Goal: Transaction & Acquisition: Purchase product/service

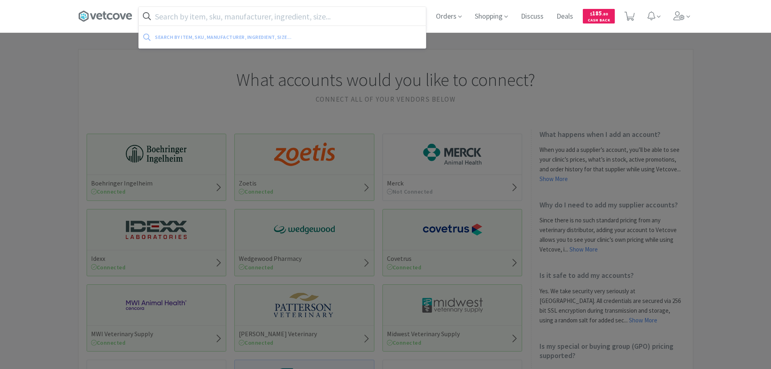
click at [281, 22] on input "text" at bounding box center [282, 16] width 287 height 19
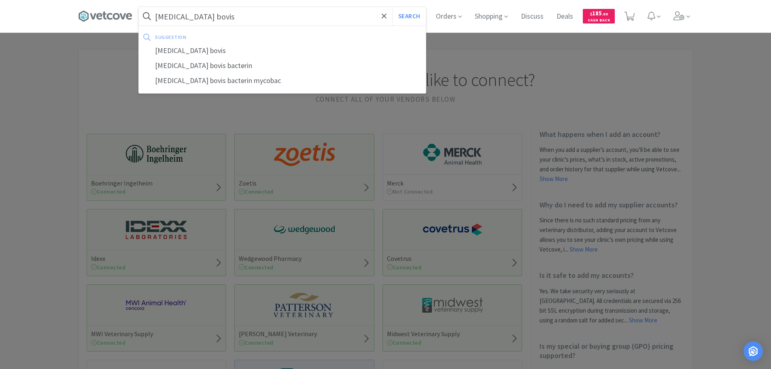
type input "[MEDICAL_DATA] bovis"
click at [392, 7] on button "Search" at bounding box center [409, 16] width 34 height 19
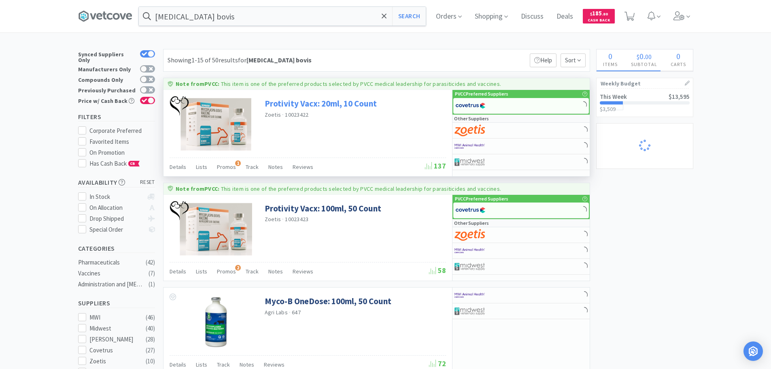
click at [320, 100] on link "Protivity Vacx: 20ml, 10 Count" at bounding box center [321, 103] width 112 height 11
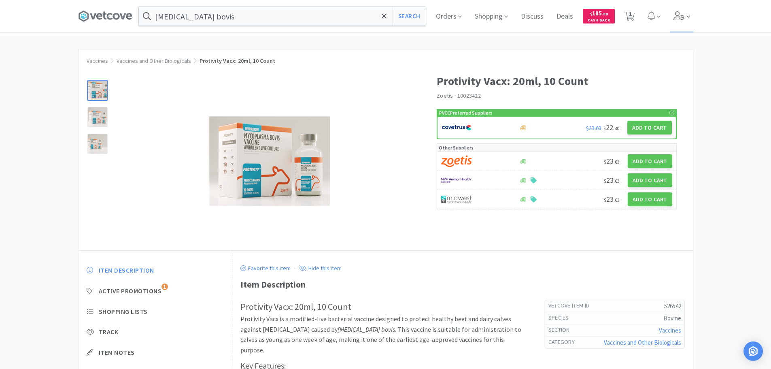
click at [684, 19] on icon at bounding box center [679, 15] width 11 height 9
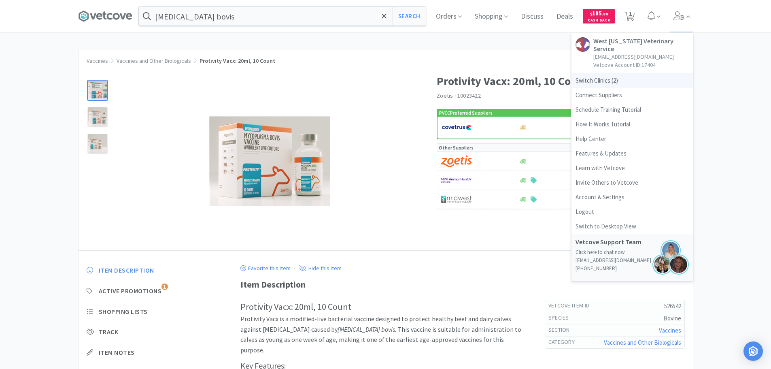
click at [593, 73] on span "Switch Clinics ( 2 )" at bounding box center [632, 80] width 121 height 15
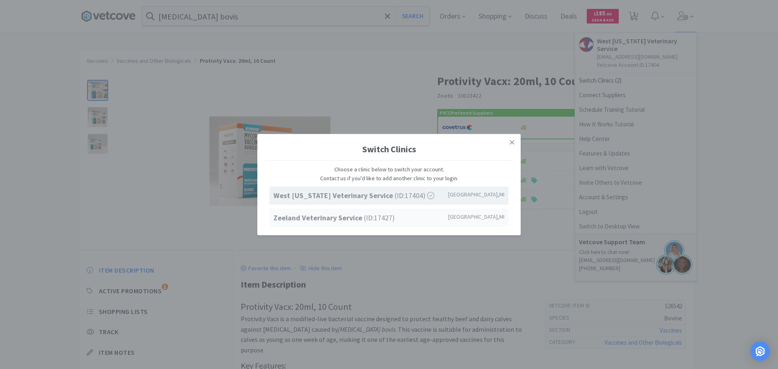
click at [365, 217] on span "Zeeland Veterinary Service (ID: 17427 )" at bounding box center [333, 218] width 121 height 12
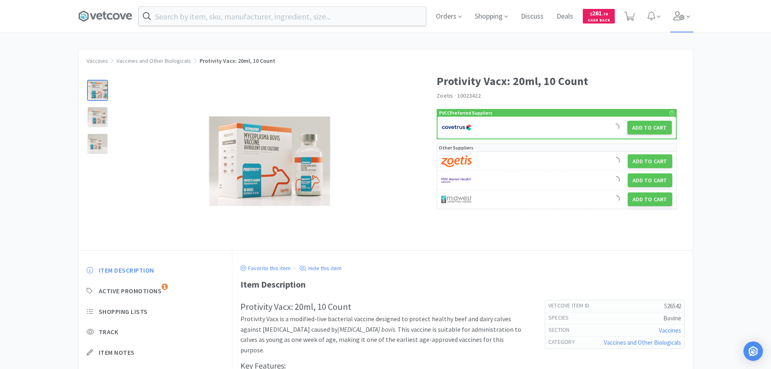
click at [678, 18] on icon at bounding box center [679, 15] width 11 height 9
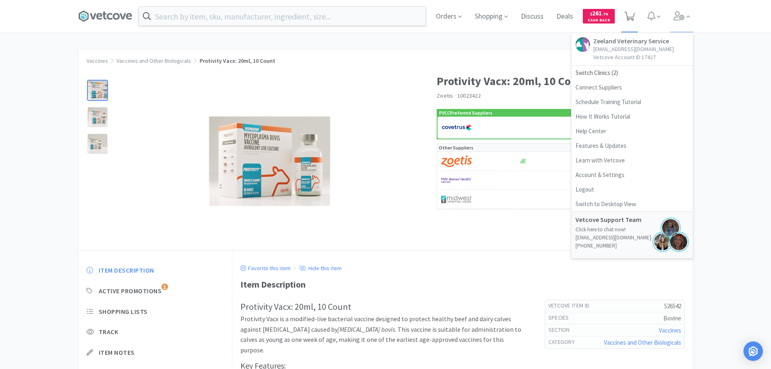
click at [635, 15] on icon at bounding box center [630, 16] width 10 height 9
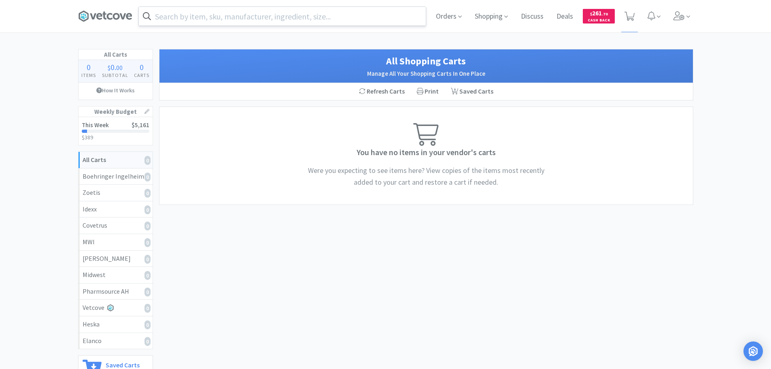
click at [272, 21] on input "text" at bounding box center [282, 16] width 287 height 19
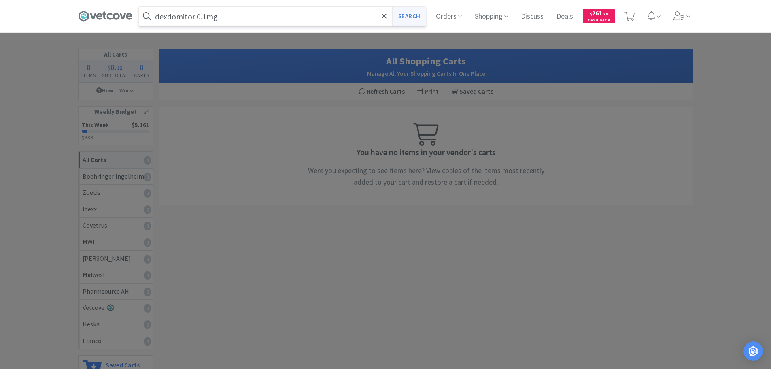
type input "dexdomitor 0.1mg"
click at [404, 15] on button "Search" at bounding box center [409, 16] width 34 height 19
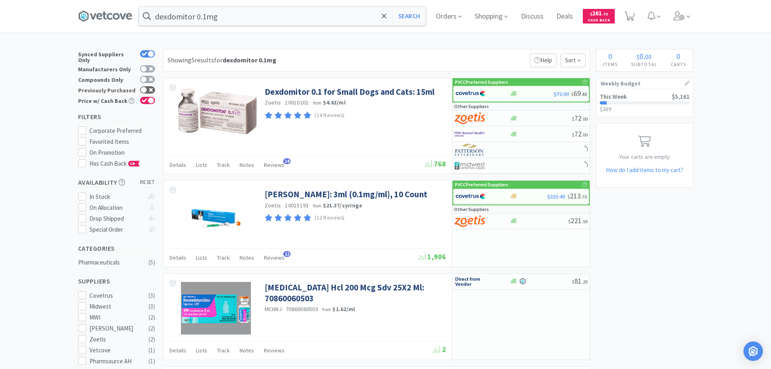
click at [151, 88] on icon at bounding box center [151, 90] width 4 height 4
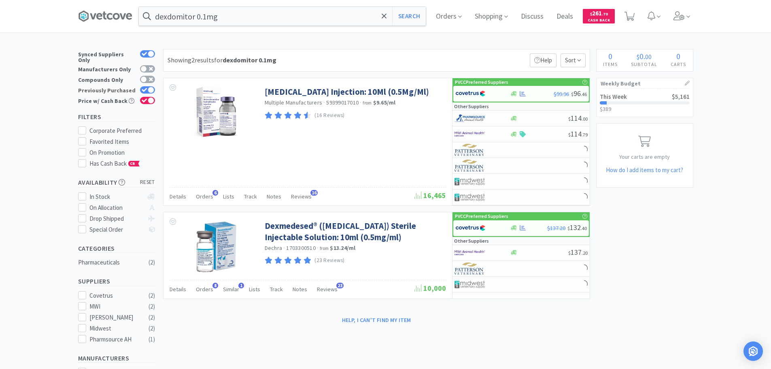
click at [151, 87] on div at bounding box center [151, 90] width 6 height 6
checkbox input "false"
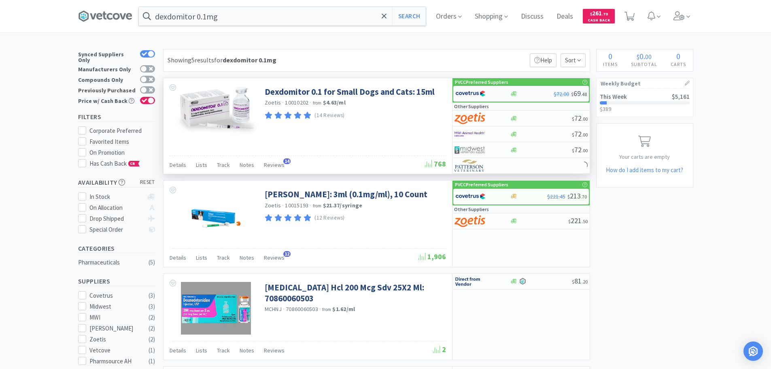
click at [459, 94] on img at bounding box center [471, 93] width 30 height 12
select select "1"
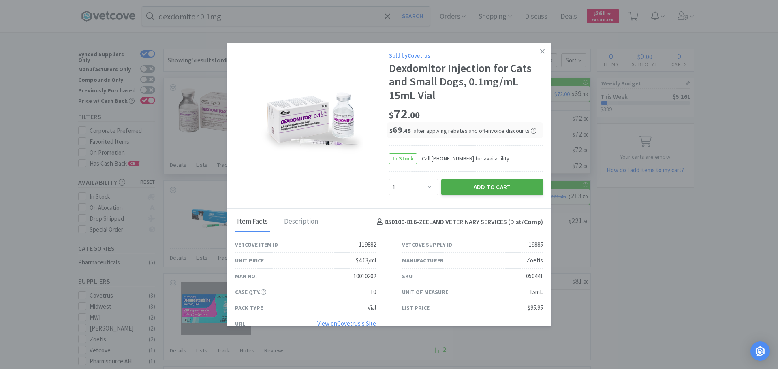
click at [488, 188] on button "Add to Cart" at bounding box center [492, 187] width 102 height 16
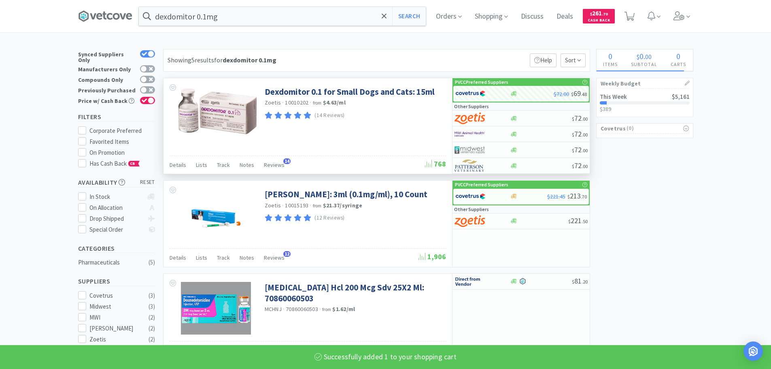
select select "1"
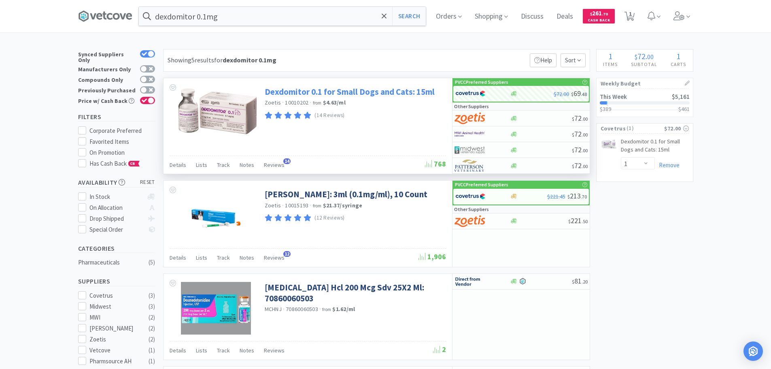
click at [311, 90] on link "Dexdomitor 0.1 for Small Dogs and Cats: 15ml" at bounding box center [350, 91] width 170 height 11
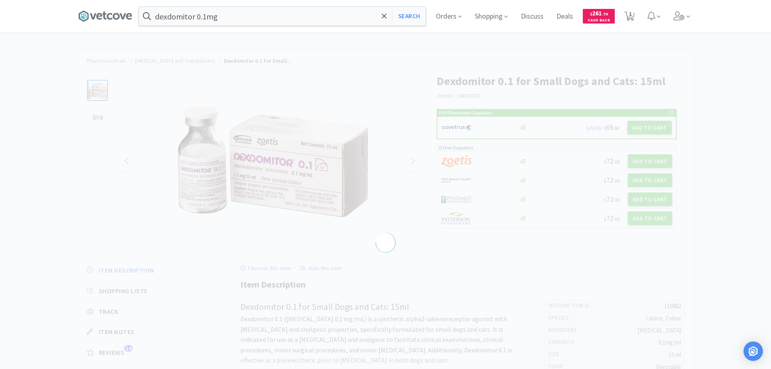
select select "119882"
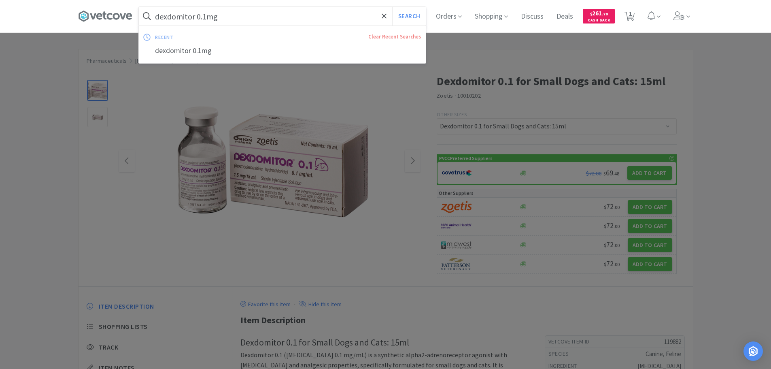
click at [247, 14] on input "dexdomitor 0.1mg" at bounding box center [282, 16] width 287 height 19
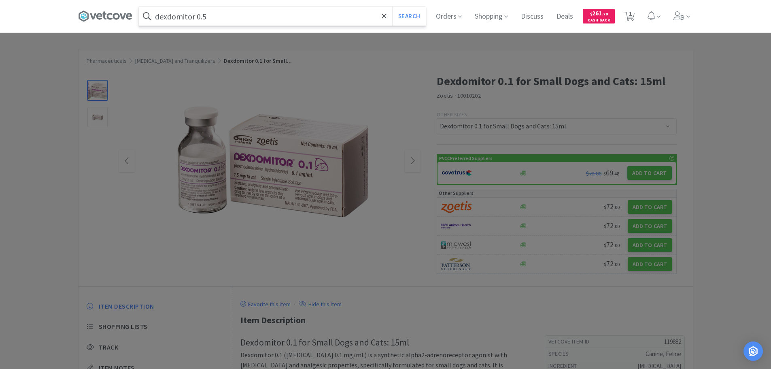
type input "dexdomitor 0.5"
click at [392, 7] on button "Search" at bounding box center [409, 16] width 34 height 19
select select "1"
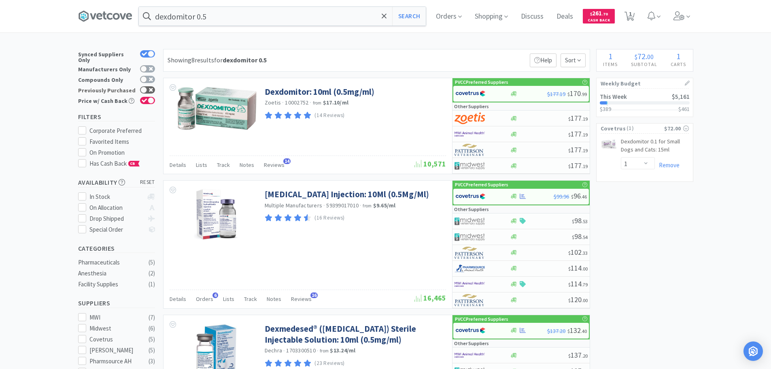
click at [151, 88] on icon at bounding box center [151, 90] width 4 height 4
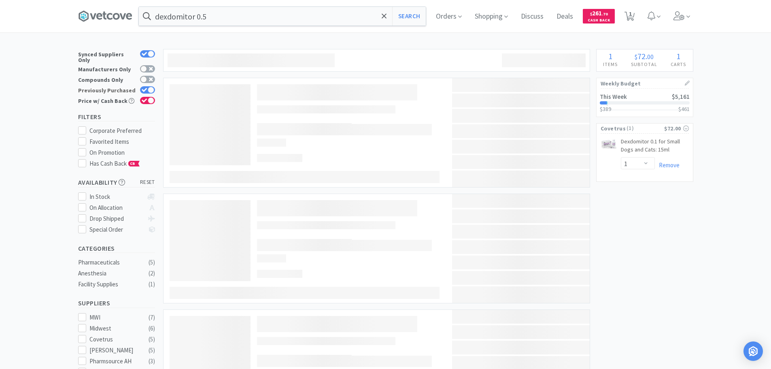
checkbox input "true"
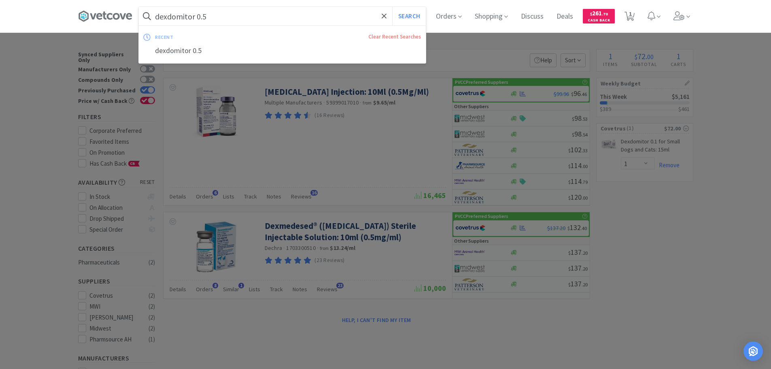
click at [321, 16] on input "dexdomitor 0.5" at bounding box center [282, 16] width 287 height 19
type input "dexdomitor 0.1"
click at [392, 7] on button "Search" at bounding box center [409, 16] width 34 height 19
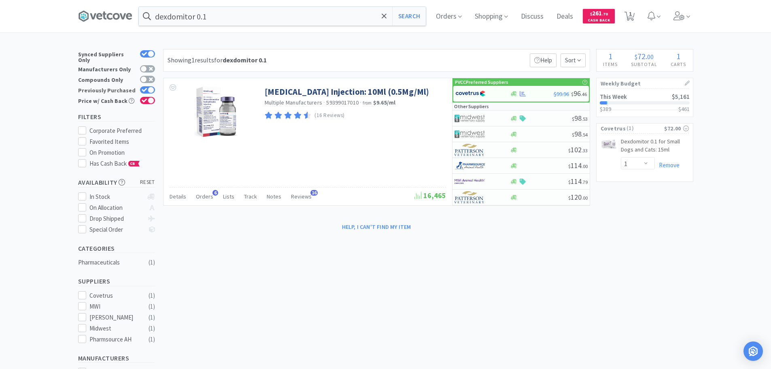
click at [146, 86] on div at bounding box center [147, 89] width 15 height 7
checkbox input "false"
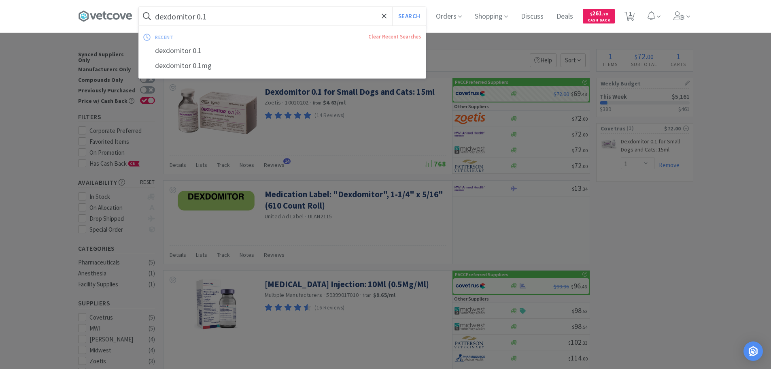
click at [282, 13] on input "dexdomitor 0.1" at bounding box center [282, 16] width 287 height 19
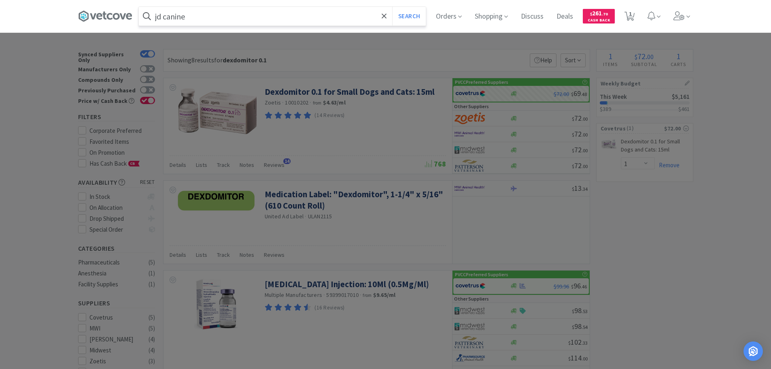
type input "jd canine"
click at [392, 7] on button "Search" at bounding box center [409, 16] width 34 height 19
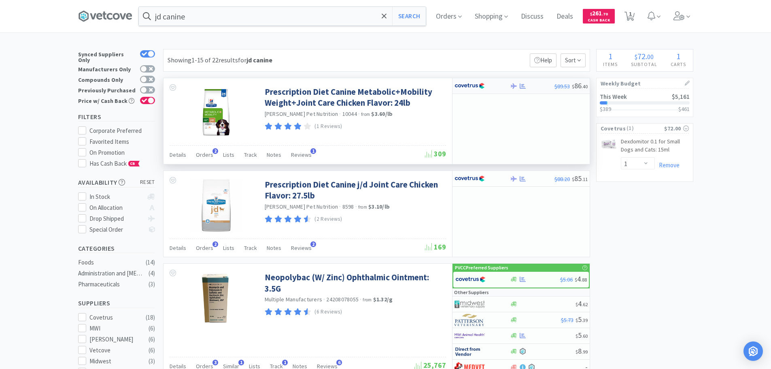
click at [490, 85] on div at bounding box center [477, 86] width 45 height 14
select select "1"
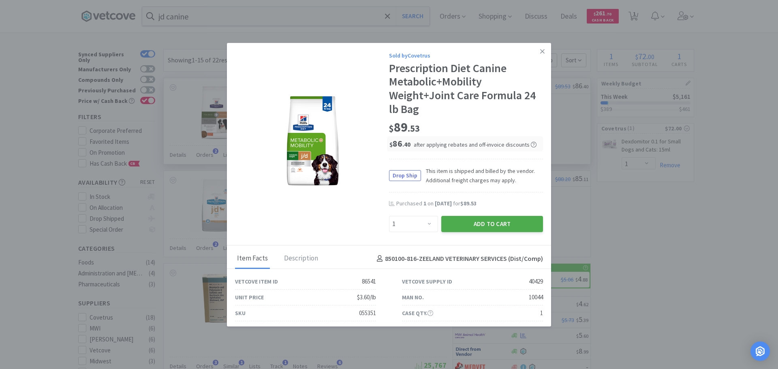
click at [481, 226] on button "Add to Cart" at bounding box center [492, 224] width 102 height 16
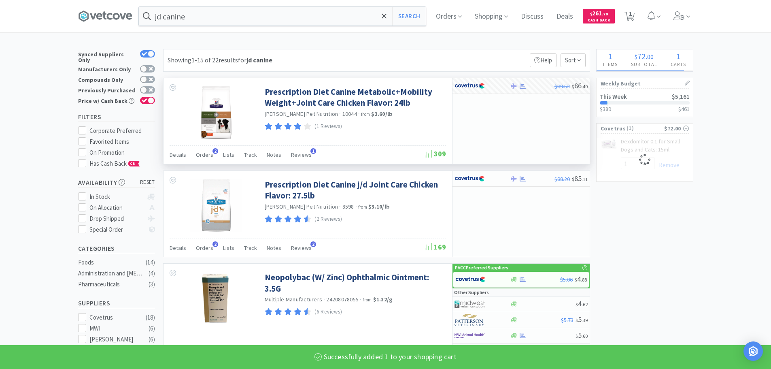
select select "1"
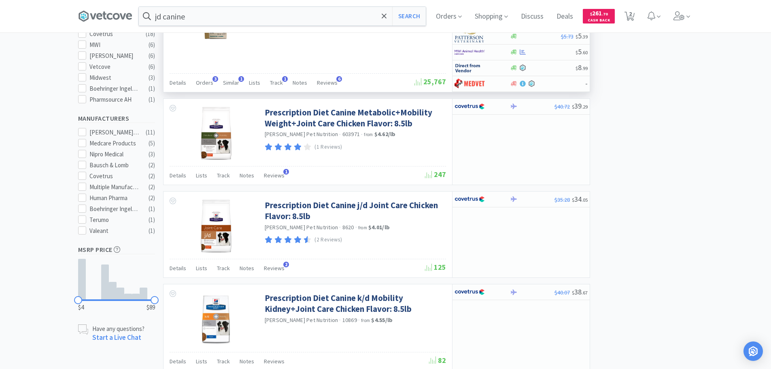
scroll to position [81, 0]
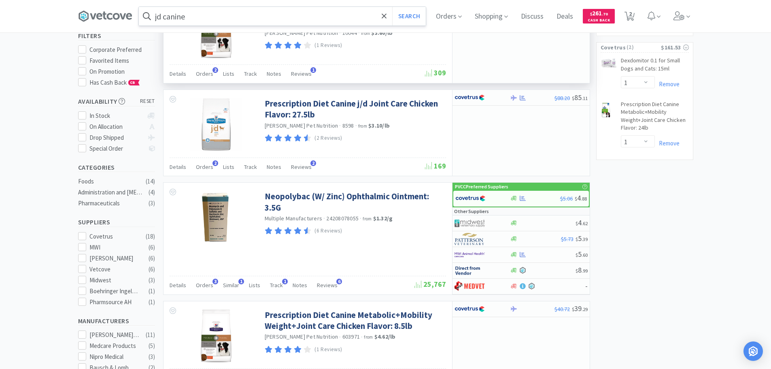
click at [207, 17] on input "jd canine" at bounding box center [282, 16] width 287 height 19
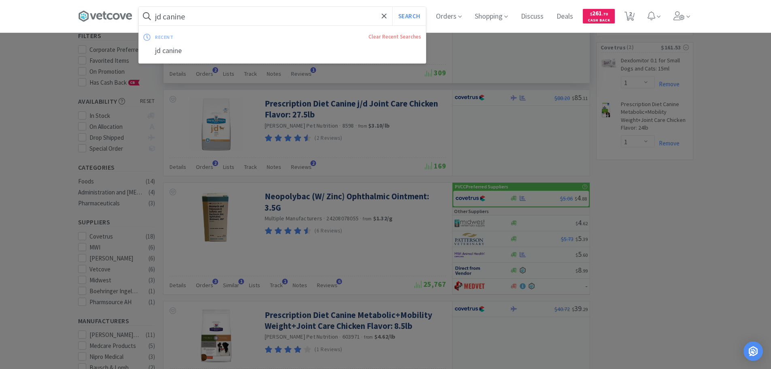
click at [207, 17] on input "jd canine" at bounding box center [282, 16] width 287 height 19
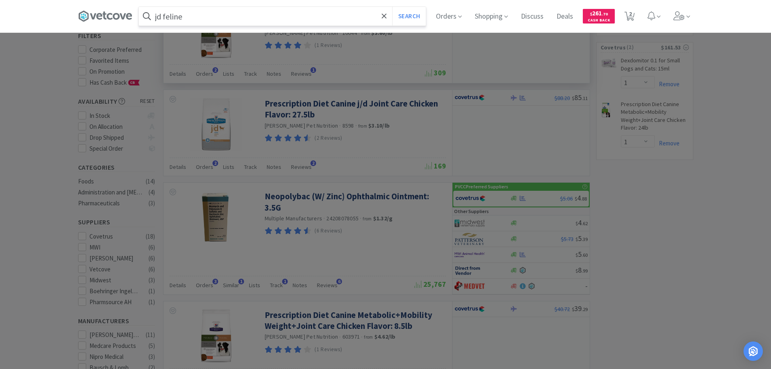
click at [392, 7] on button "Search" at bounding box center [409, 16] width 34 height 19
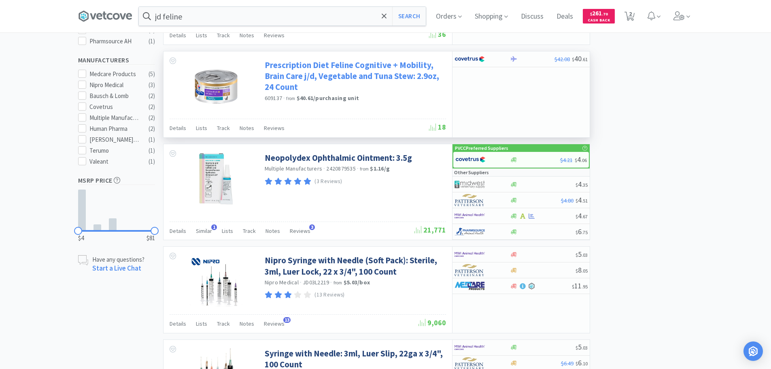
scroll to position [322, 0]
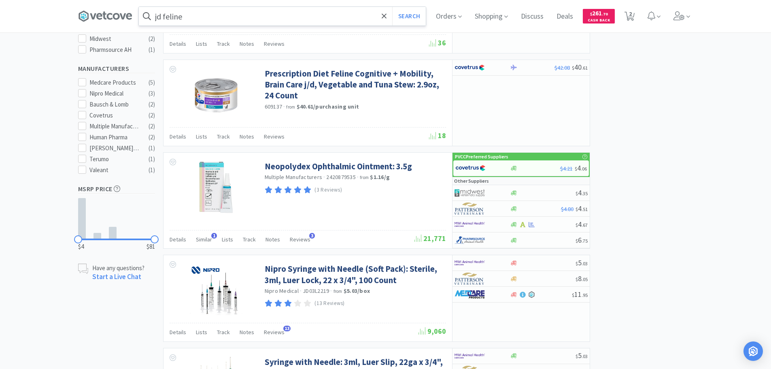
click at [275, 12] on input "jd feline" at bounding box center [282, 16] width 287 height 19
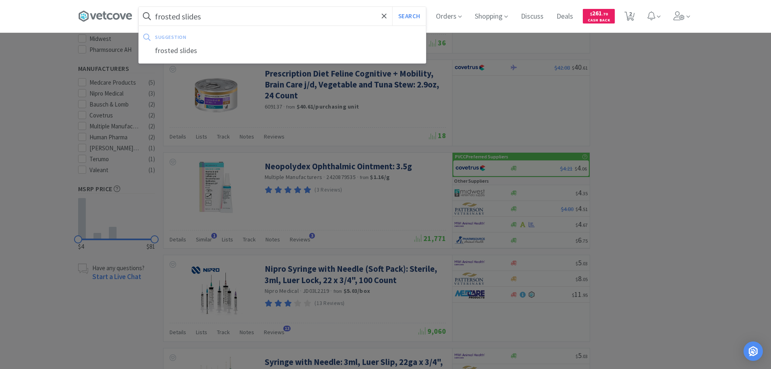
type input "frosted slides"
click at [392, 7] on button "Search" at bounding box center [409, 16] width 34 height 19
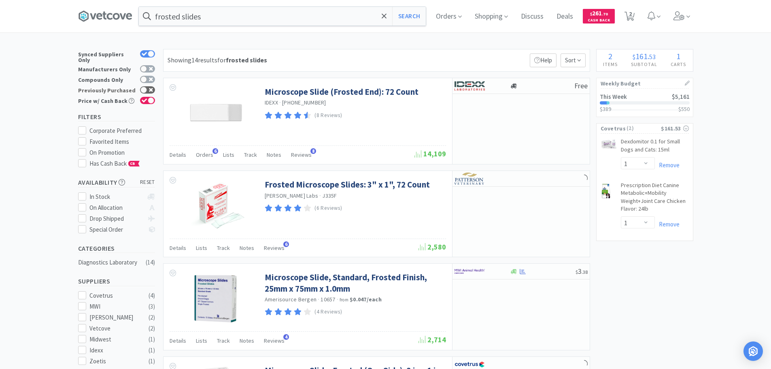
click at [151, 88] on icon at bounding box center [151, 90] width 4 height 4
checkbox input "true"
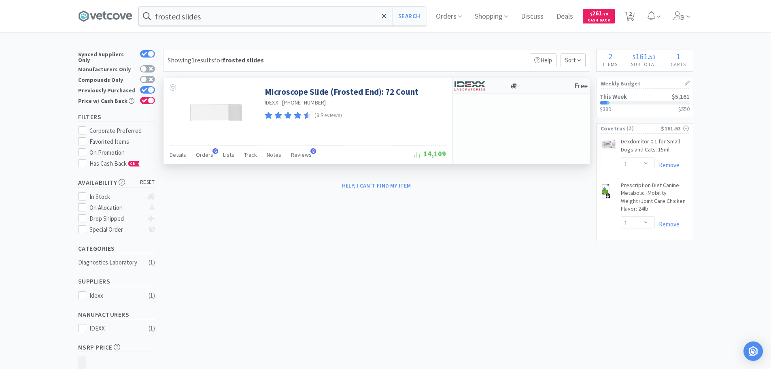
click at [494, 86] on div at bounding box center [477, 86] width 45 height 14
select select "1"
click at [202, 155] on span "Orders" at bounding box center [204, 154] width 17 height 7
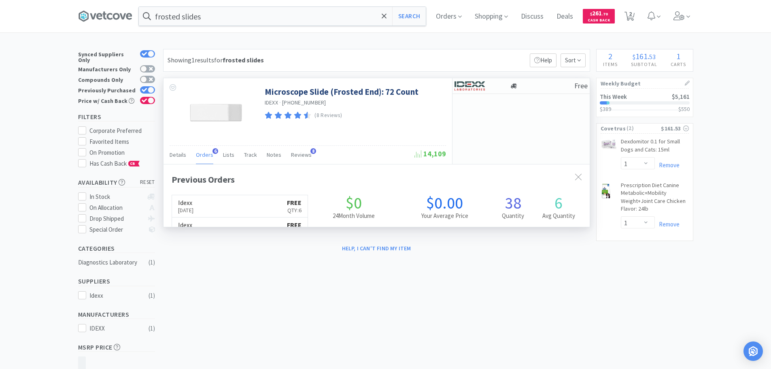
scroll to position [210, 426]
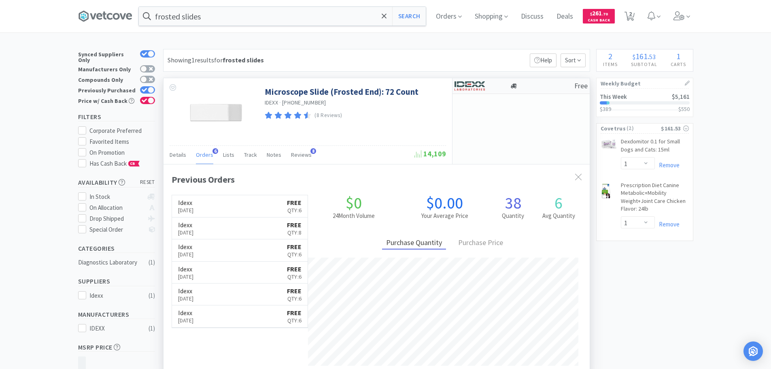
click at [480, 92] on div at bounding box center [477, 86] width 45 height 14
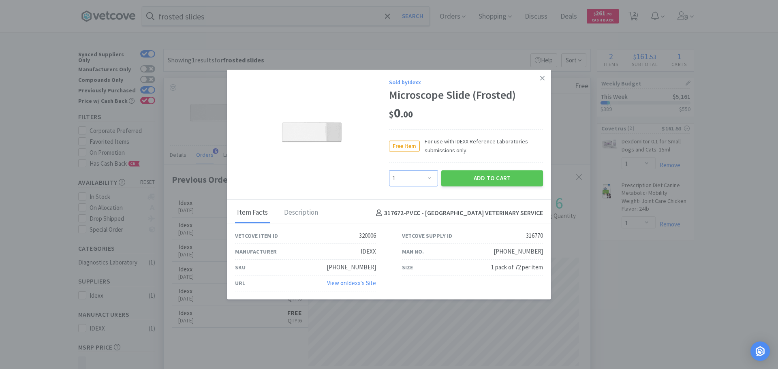
click at [407, 182] on select "Enter Quantity 1 2 3 4 5 6 7 8 9 10 11 12 13 14 15 16 17 18 19 20 Enter Quantity" at bounding box center [413, 178] width 49 height 16
select select "6"
click at [389, 170] on select "Enter Quantity 1 2 3 4 5 6 7 8 9 10 11 12 13 14 15 16 17 18 19 20 Enter Quantity" at bounding box center [413, 178] width 49 height 16
click at [515, 181] on button "Add to Cart" at bounding box center [492, 178] width 102 height 16
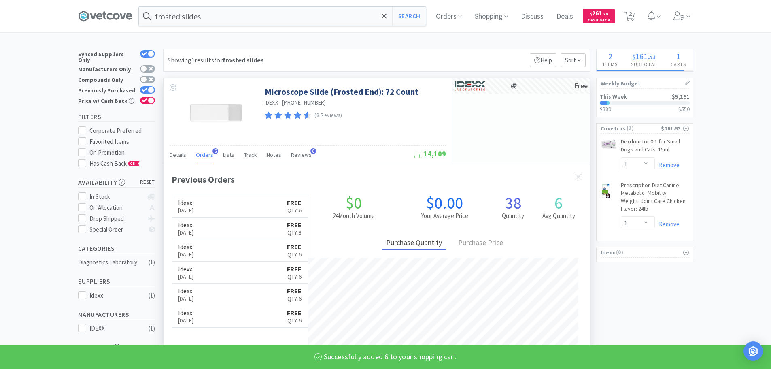
select select "6"
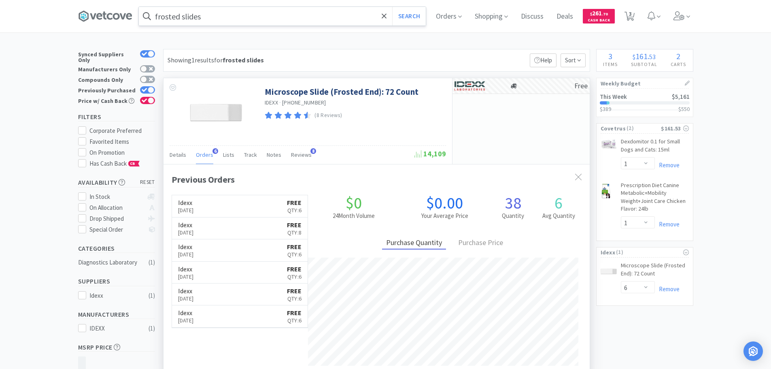
click at [294, 15] on input "frosted slides" at bounding box center [282, 16] width 287 height 19
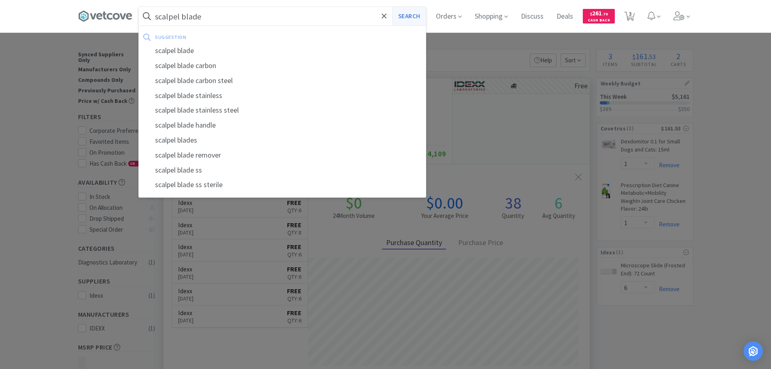
type input "scalpel blade"
click at [418, 12] on button "Search" at bounding box center [409, 16] width 34 height 19
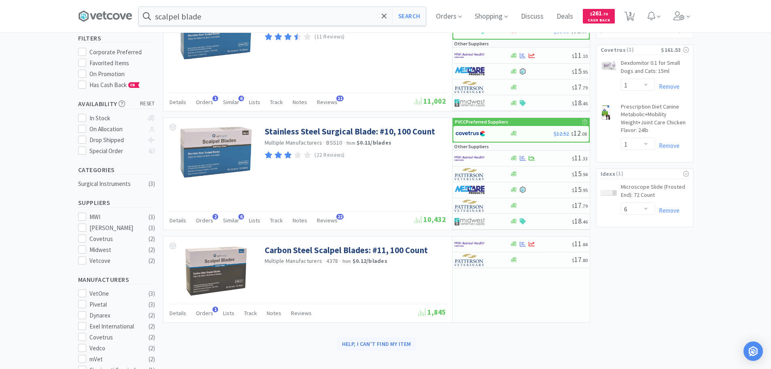
scroll to position [40, 0]
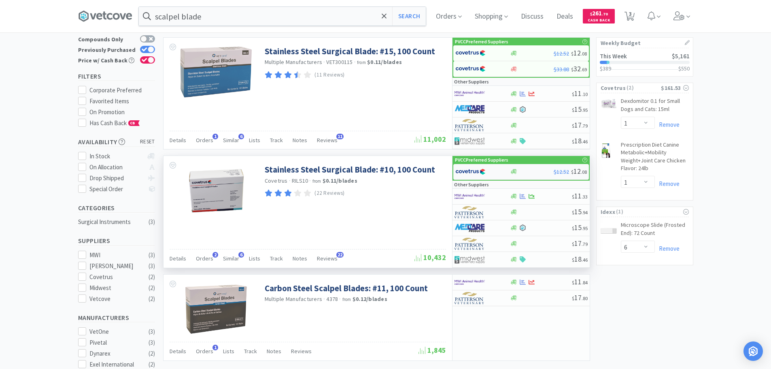
click at [490, 175] on div at bounding box center [478, 172] width 45 height 14
select select "1"
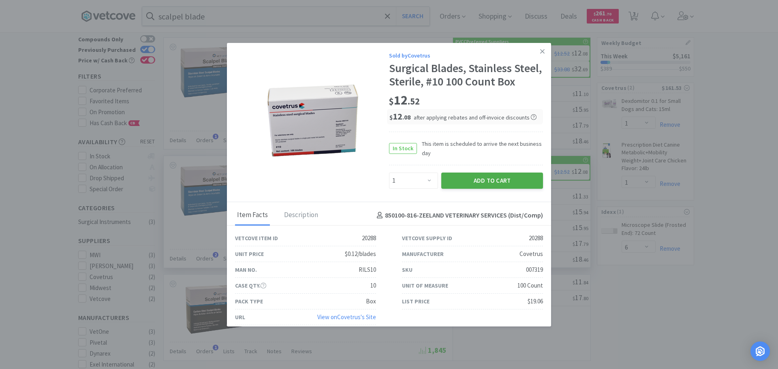
click at [488, 189] on button "Add to Cart" at bounding box center [492, 181] width 102 height 16
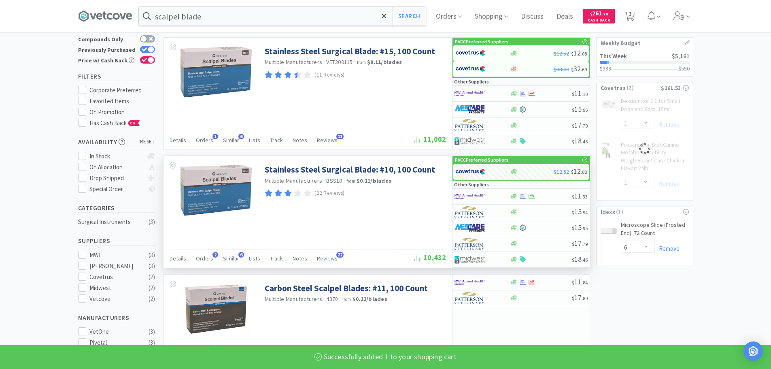
select select "1"
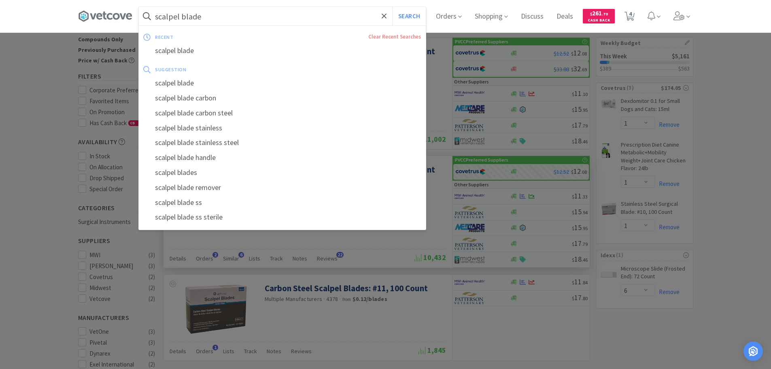
click at [283, 17] on input "scalpel blade" at bounding box center [282, 16] width 287 height 19
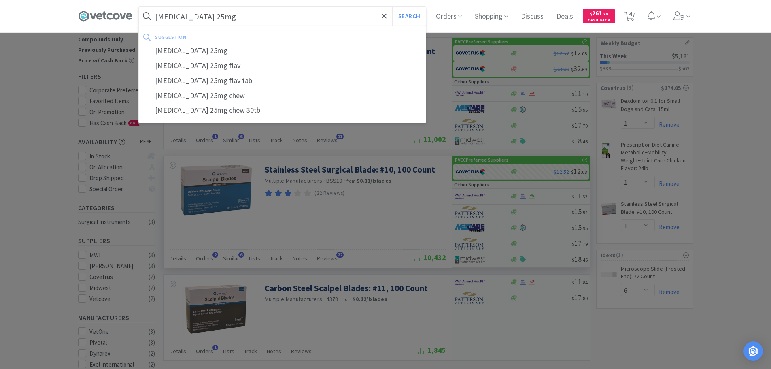
type input "carprofen 25mg"
click at [392, 7] on button "Search" at bounding box center [409, 16] width 34 height 19
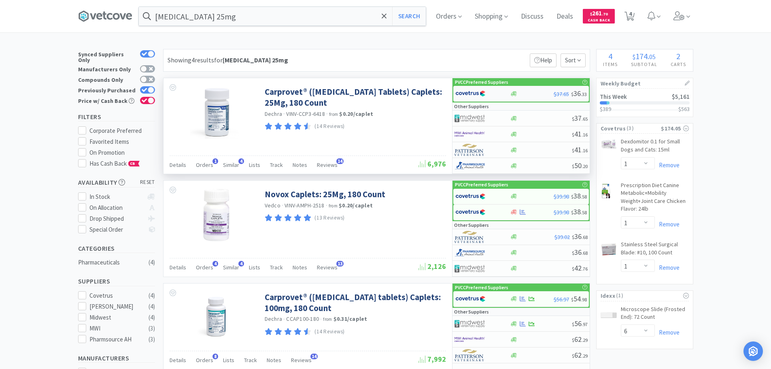
click at [471, 93] on img at bounding box center [471, 93] width 30 height 12
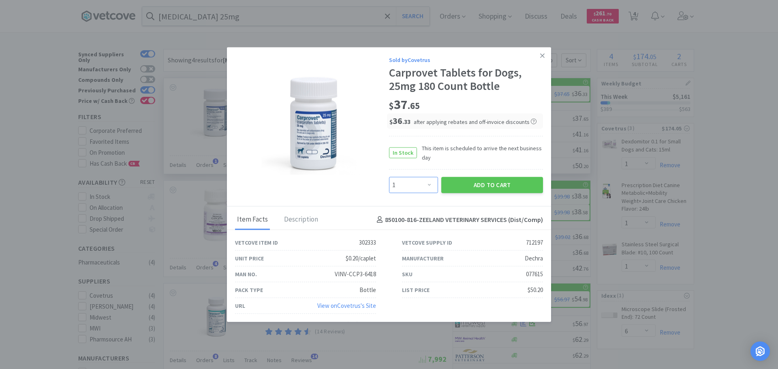
click at [426, 179] on select "Enter Quantity 1 2 3 4 5 6 7 8 9 10 11 12 13 14 15 16 17 18 19 20 Enter Quantity" at bounding box center [413, 185] width 49 height 16
select select "2"
click at [389, 177] on select "Enter Quantity 1 2 3 4 5 6 7 8 9 10 11 12 13 14 15 16 17 18 19 20 Enter Quantity" at bounding box center [413, 185] width 49 height 16
click at [486, 182] on button "Add to Cart" at bounding box center [492, 185] width 102 height 16
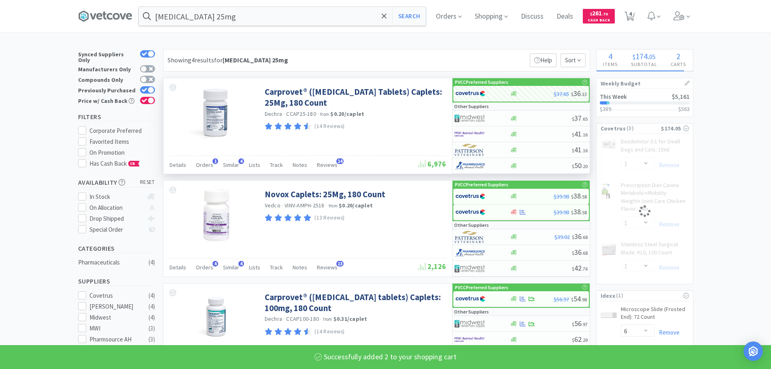
select select "2"
select select "1"
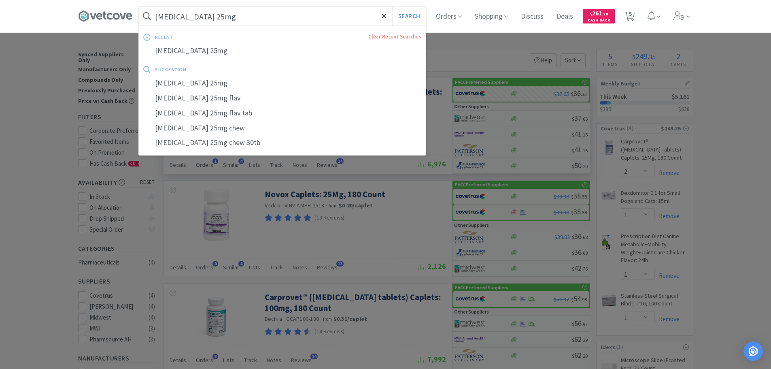
click at [331, 18] on input "carprofen 25mg" at bounding box center [282, 16] width 287 height 19
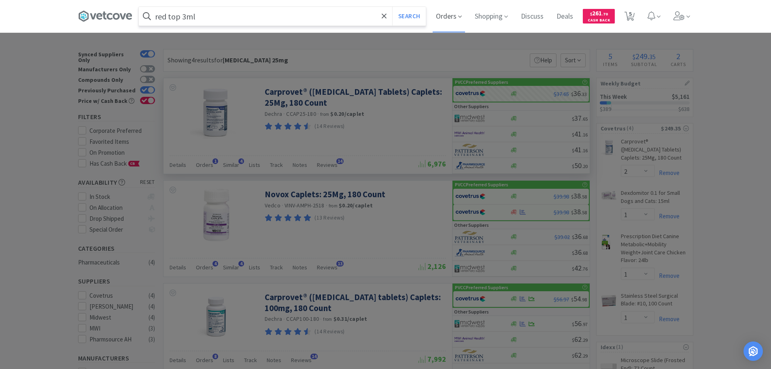
type input "red top 3ml"
click at [392, 7] on button "Search" at bounding box center [409, 16] width 34 height 19
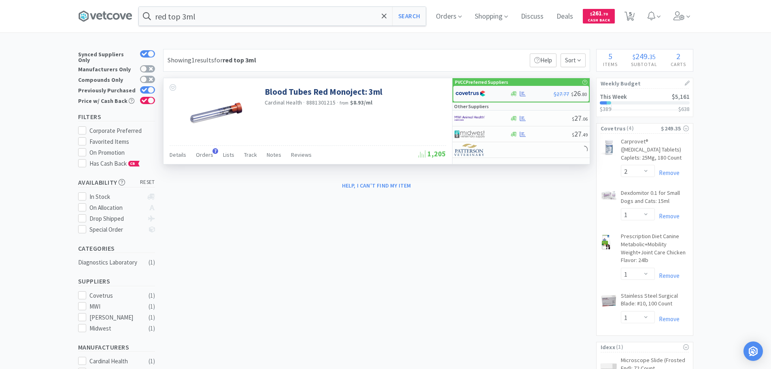
click at [493, 93] on div at bounding box center [478, 94] width 45 height 14
select select "1"
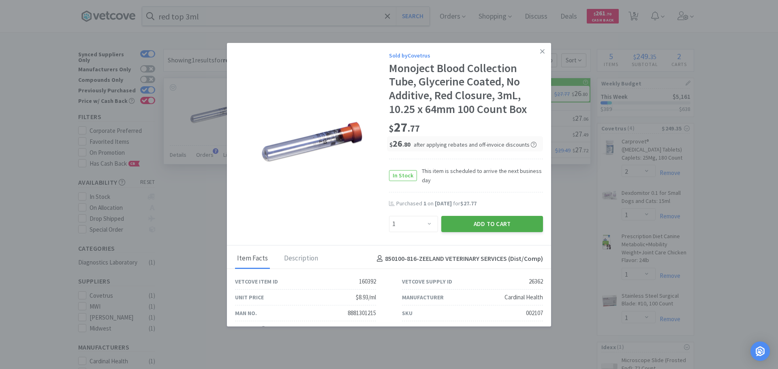
click at [495, 226] on button "Add to Cart" at bounding box center [492, 224] width 102 height 16
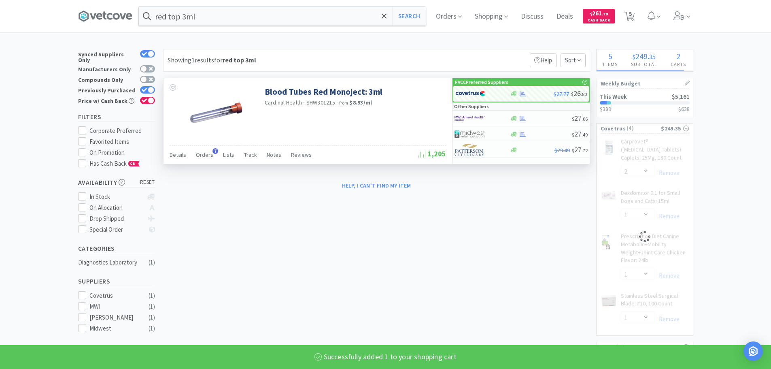
select select "1"
select select "2"
select select "1"
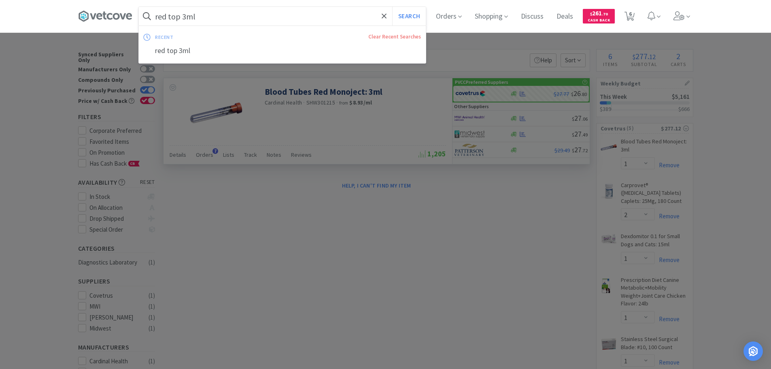
click at [313, 13] on input "red top 3ml" at bounding box center [282, 16] width 287 height 19
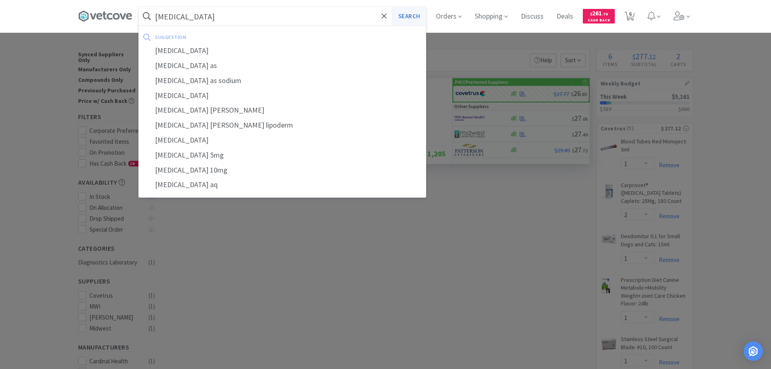
type input "prednisolone"
click at [413, 13] on button "Search" at bounding box center [409, 16] width 34 height 19
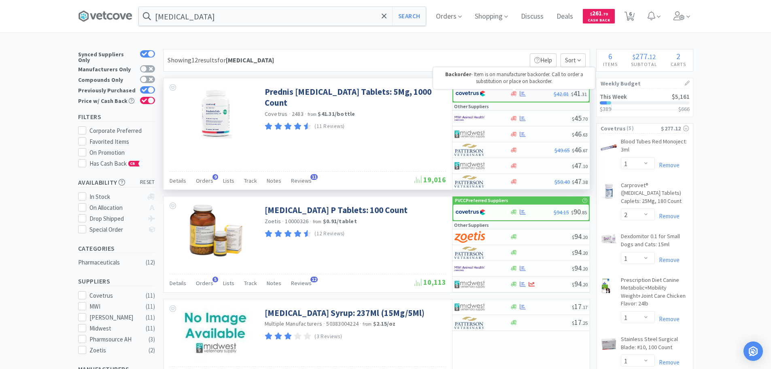
click at [513, 92] on icon at bounding box center [514, 93] width 6 height 5
select select "1"
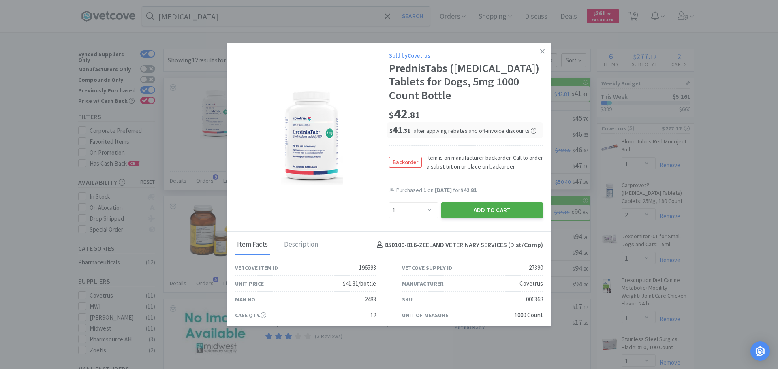
click at [499, 209] on button "Add to Cart" at bounding box center [492, 210] width 102 height 16
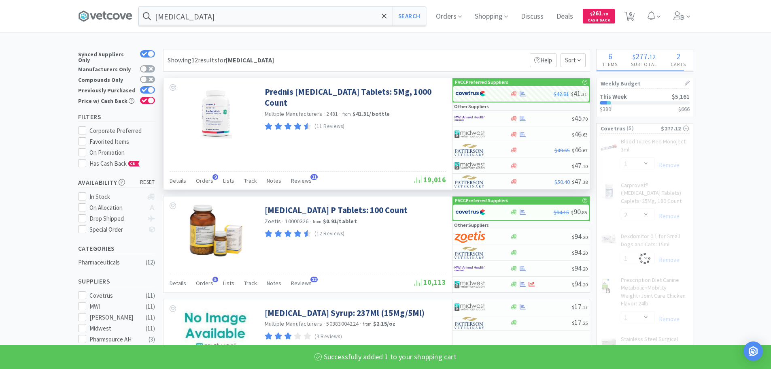
select select "1"
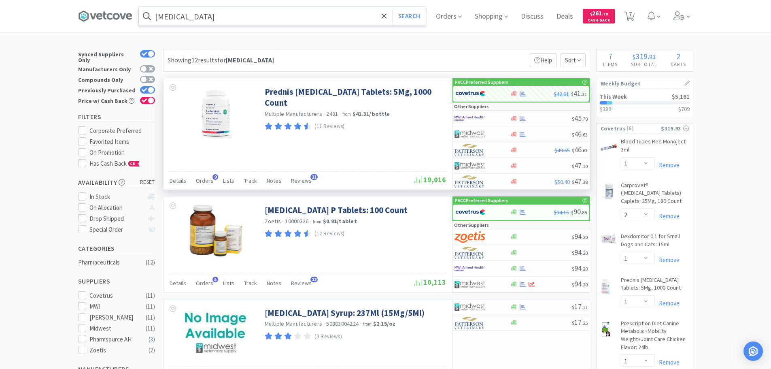
click at [295, 16] on input "prednisolone" at bounding box center [282, 16] width 287 height 19
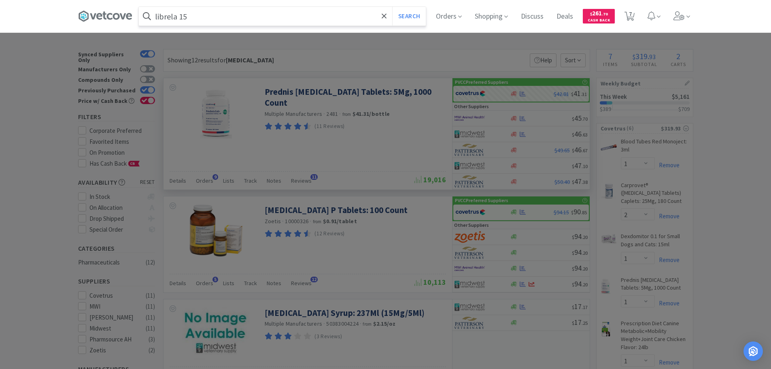
type input "librela 15"
click at [392, 7] on button "Search" at bounding box center [409, 16] width 34 height 19
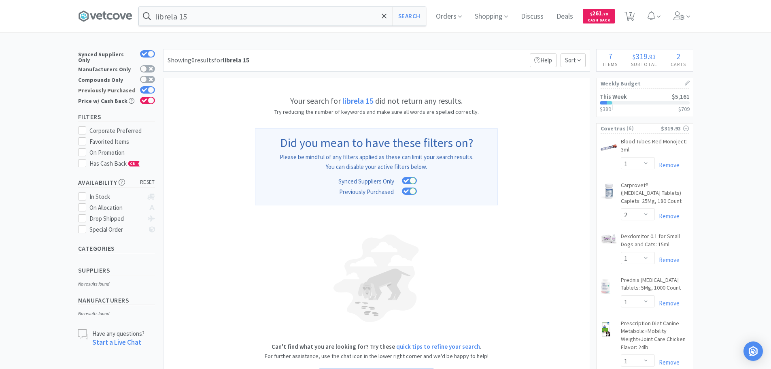
click at [144, 88] on icon at bounding box center [145, 90] width 6 height 4
checkbox input "false"
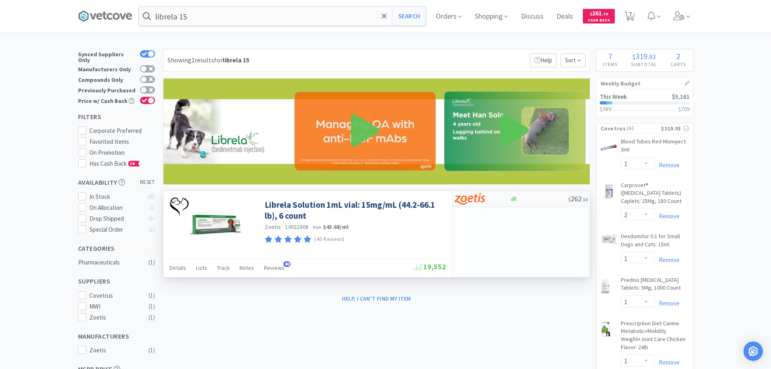
click at [486, 199] on div at bounding box center [477, 199] width 45 height 14
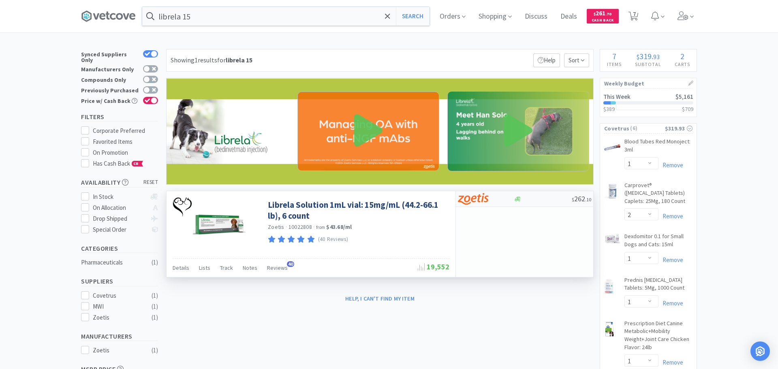
select select "1"
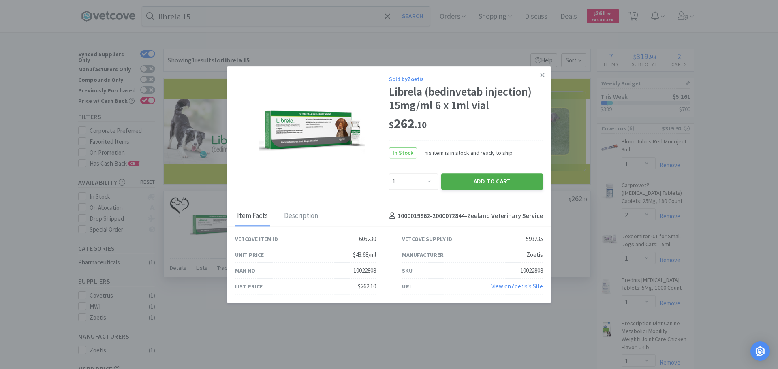
click at [498, 185] on button "Add to Cart" at bounding box center [492, 181] width 102 height 16
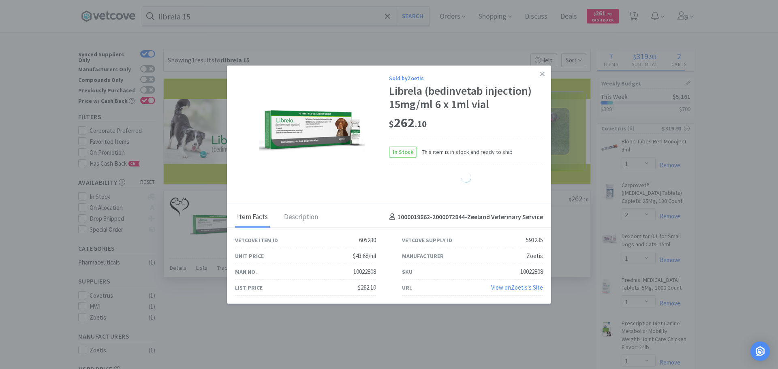
select select "1"
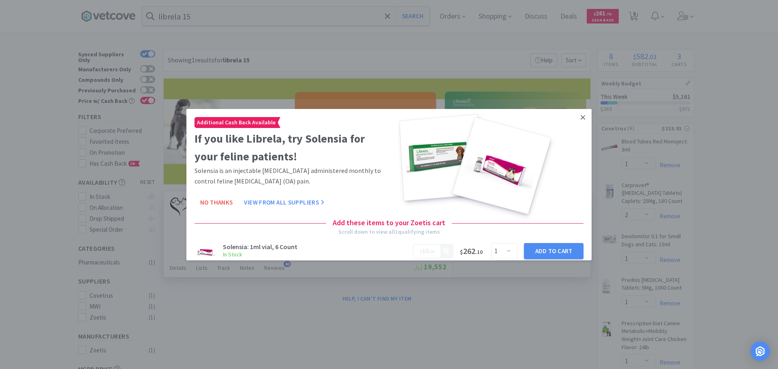
click at [580, 119] on icon at bounding box center [582, 116] width 4 height 7
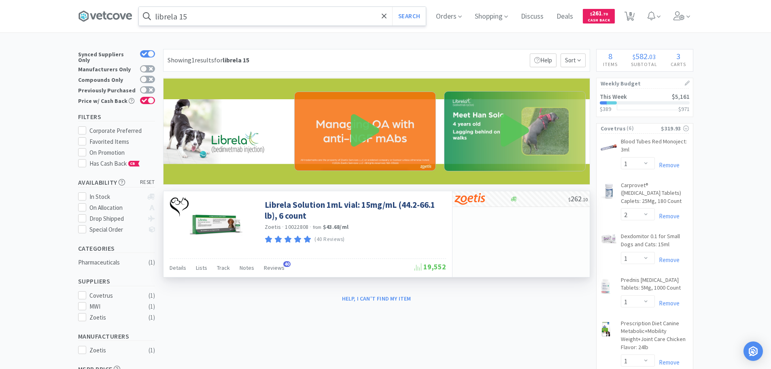
click at [292, 19] on input "librela 15" at bounding box center [282, 16] width 287 height 19
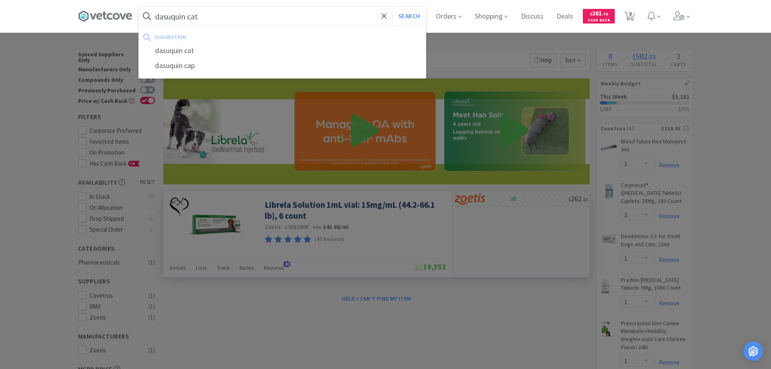
type input "dasuquin cat"
click at [392, 7] on button "Search" at bounding box center [409, 16] width 34 height 19
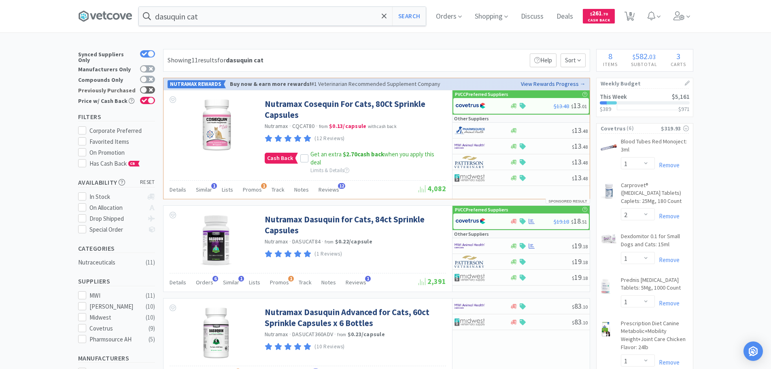
click at [148, 87] on div at bounding box center [147, 89] width 15 height 7
checkbox input "true"
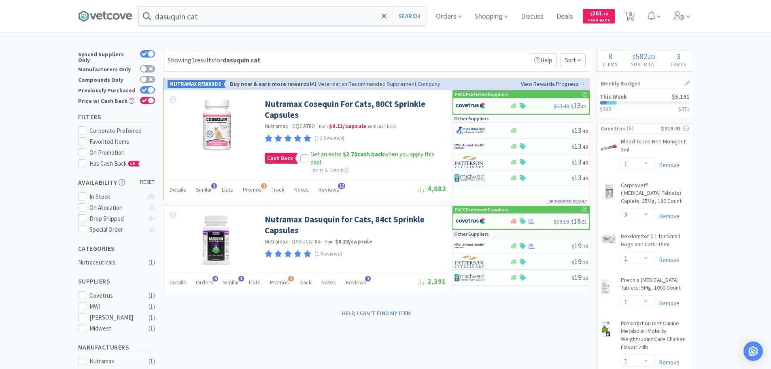
scroll to position [40, 0]
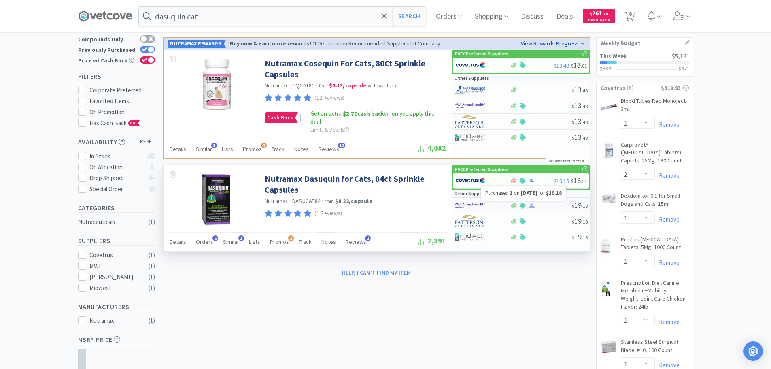
click at [529, 203] on icon at bounding box center [532, 205] width 6 height 5
select select "1"
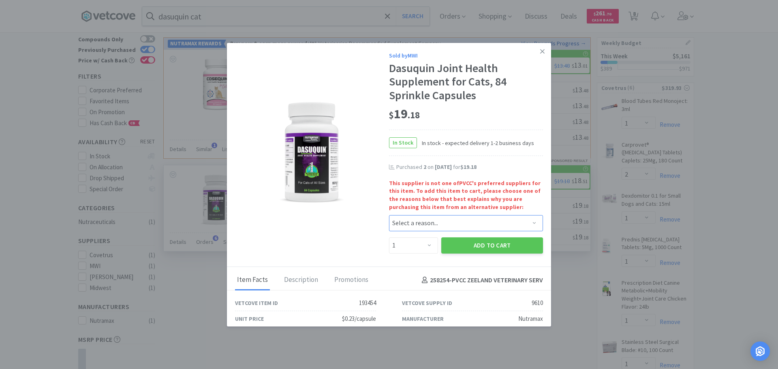
click at [419, 221] on select "Select a reason... Availability - This item is out of stock at the preferred su…" at bounding box center [466, 223] width 154 height 16
select select "availability"
click at [389, 215] on select "Select a reason... Availability - This item is out of stock at the preferred su…" at bounding box center [466, 223] width 154 height 16
click at [425, 242] on select "Enter Quantity 1 2 3 4 5 6 7 8 9 10 11 12 13 14 15 16 17 18 19 20 Enter Quantity" at bounding box center [413, 245] width 49 height 16
select select "2"
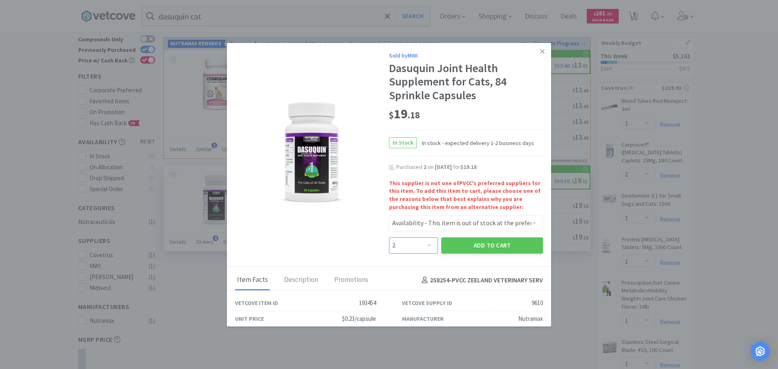
click at [389, 237] on select "Enter Quantity 1 2 3 4 5 6 7 8 9 10 11 12 13 14 15 16 17 18 19 20 Enter Quantity" at bounding box center [413, 245] width 49 height 16
click at [505, 238] on button "Add to Cart" at bounding box center [492, 245] width 102 height 16
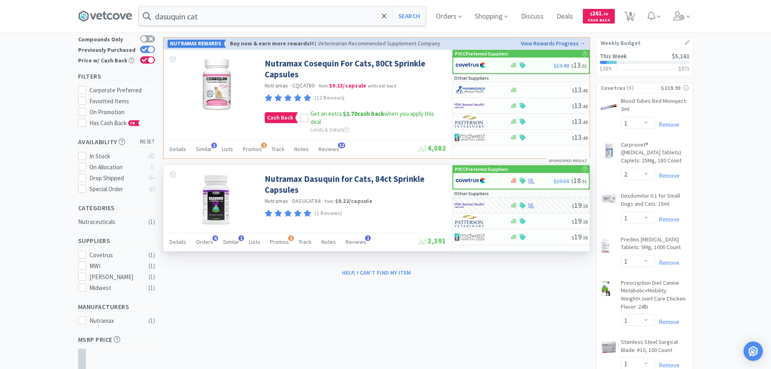
select select "2"
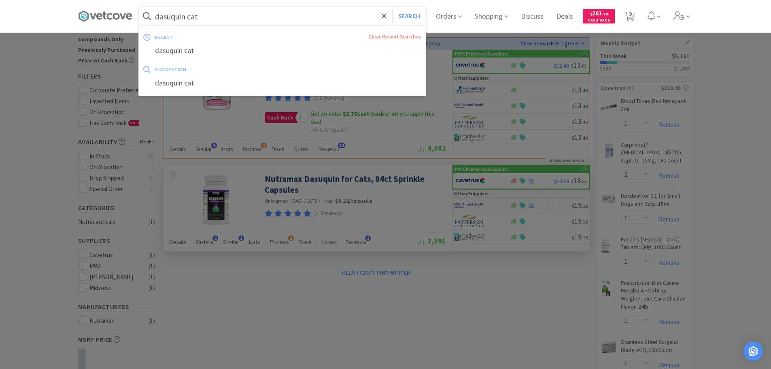
click at [323, 13] on input "dasuquin cat" at bounding box center [282, 16] width 287 height 19
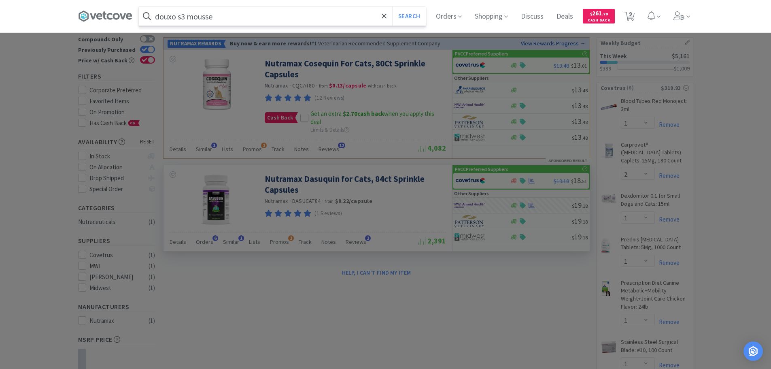
type input "douxo s3 mousse"
click at [392, 7] on button "Search" at bounding box center [409, 16] width 34 height 19
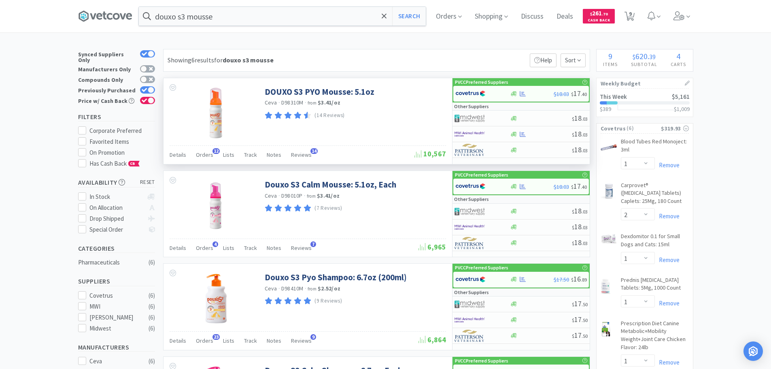
click at [315, 85] on div "DOUXO S3 PYO Mousse: 5.1oz Ceva · D98310M · from $3.41 / oz (14 Reviews)" at bounding box center [354, 101] width 179 height 39
click at [321, 88] on link "DOUXO S3 PYO Mousse: 5.1oz" at bounding box center [320, 91] width 110 height 11
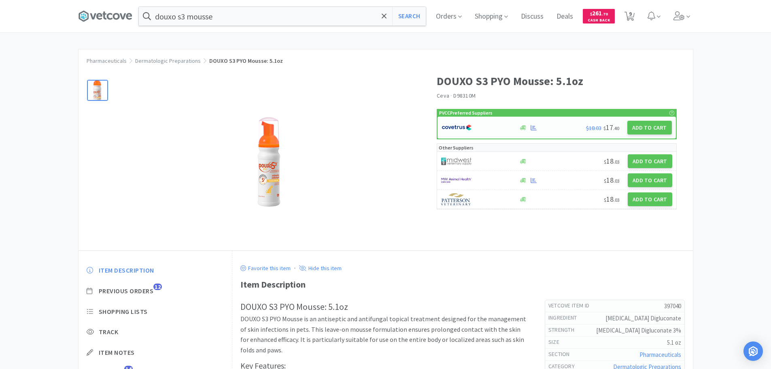
click at [533, 124] on div "$18.03 $ 17 . 40 Add to Cart" at bounding box center [557, 128] width 239 height 22
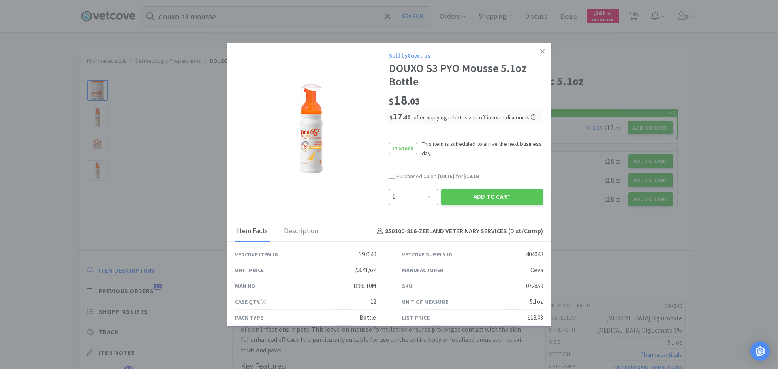
click at [410, 192] on select "Enter Quantity 1 2 3 4 5 6 7 8 9 10 11 12 13 14 15 16 17 18 19 20 Enter Quantity" at bounding box center [413, 197] width 49 height 16
select select "12"
click at [389, 189] on select "Enter Quantity 1 2 3 4 5 6 7 8 9 10 11 12 13 14 15 16 17 18 19 20 Enter Quantity" at bounding box center [413, 197] width 49 height 16
click at [483, 203] on button "Add to Cart" at bounding box center [492, 197] width 102 height 16
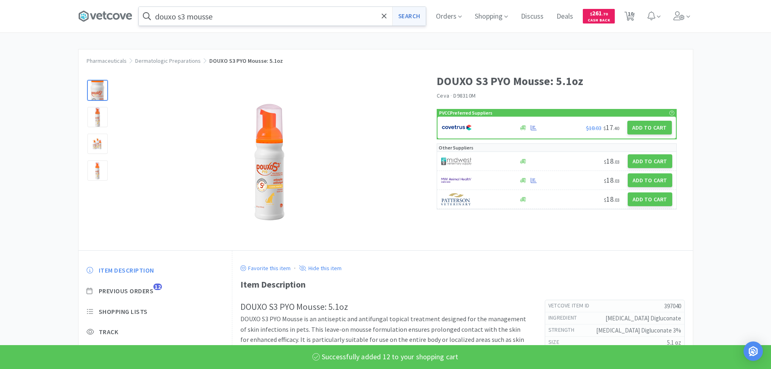
click at [415, 13] on button "Search" at bounding box center [409, 16] width 34 height 19
select select "1"
select select "2"
select select "12"
select select "1"
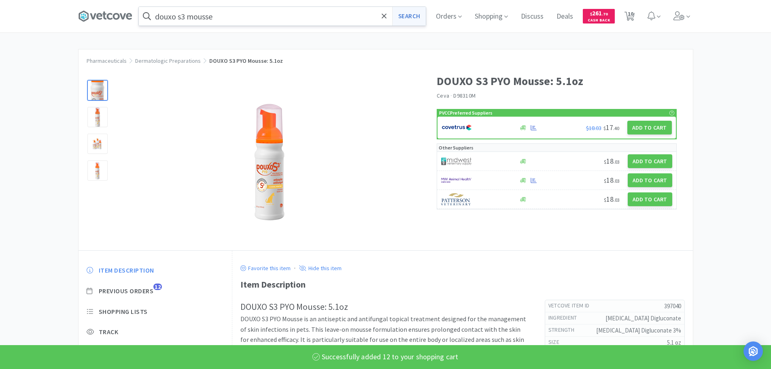
select select "1"
select select "2"
select select "6"
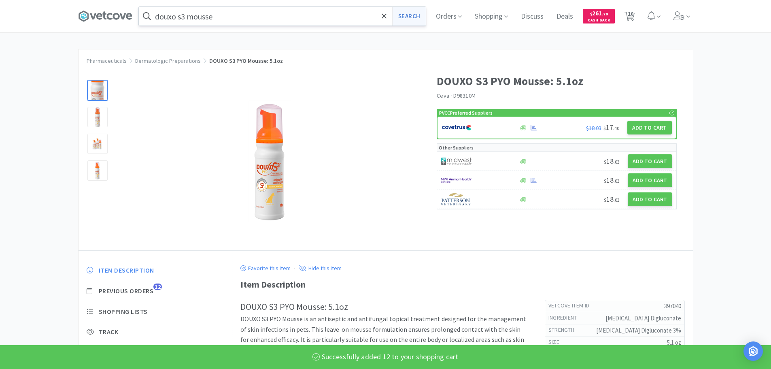
select select "1"
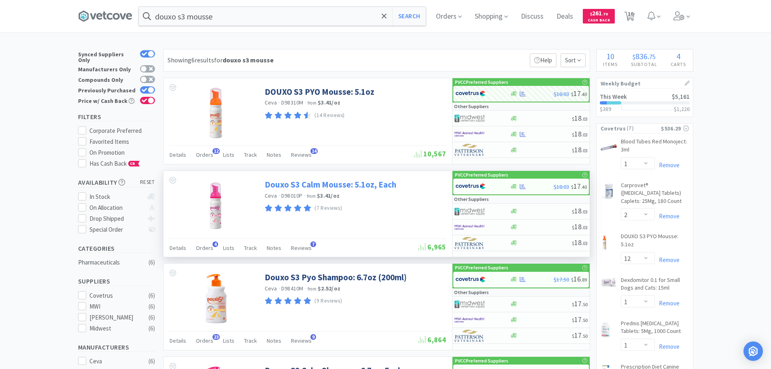
click at [365, 183] on link "Douxo S3 Calm Mousse: 5.1oz, Each" at bounding box center [331, 184] width 132 height 11
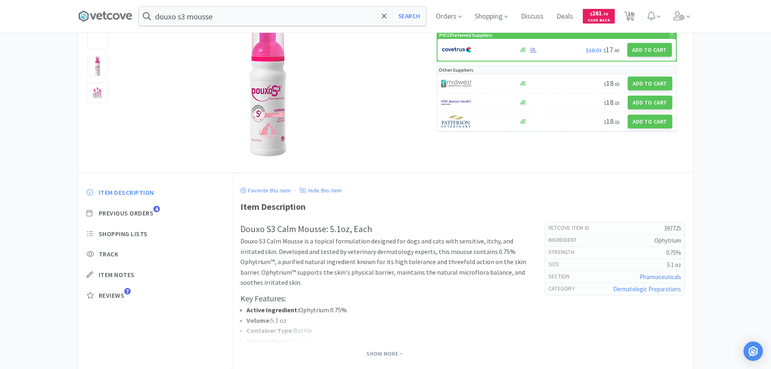
scroll to position [81, 0]
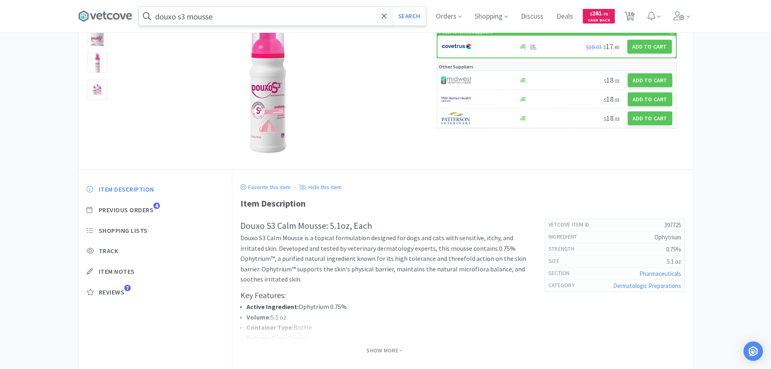
click at [298, 17] on input "douxo s3 mousse" at bounding box center [282, 16] width 287 height 19
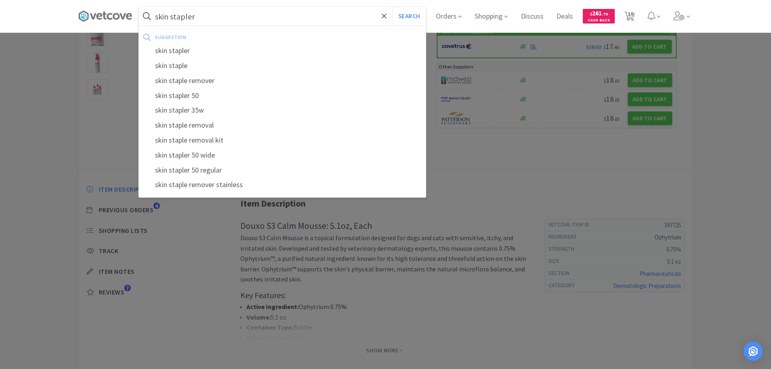
type input "skin stapler"
click at [392, 7] on button "Search" at bounding box center [409, 16] width 34 height 19
select select "1"
select select "2"
select select "12"
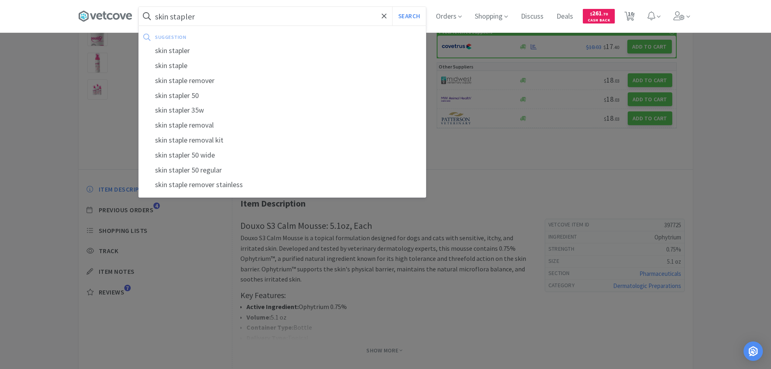
select select "1"
select select "2"
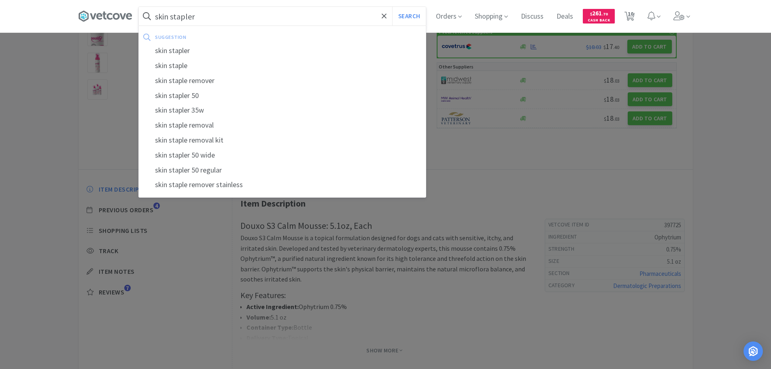
select select "6"
select select "1"
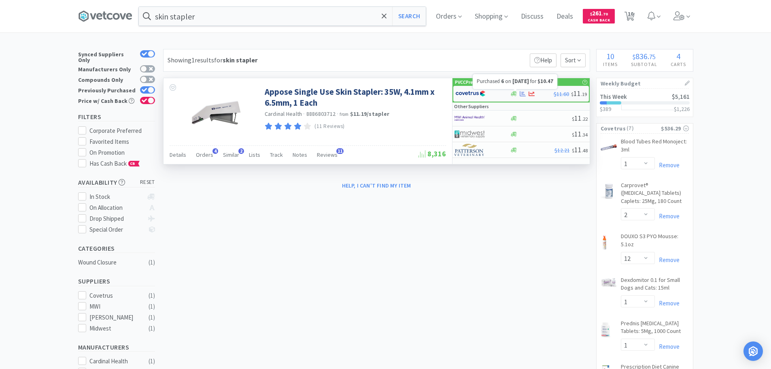
click at [520, 93] on icon at bounding box center [523, 93] width 6 height 5
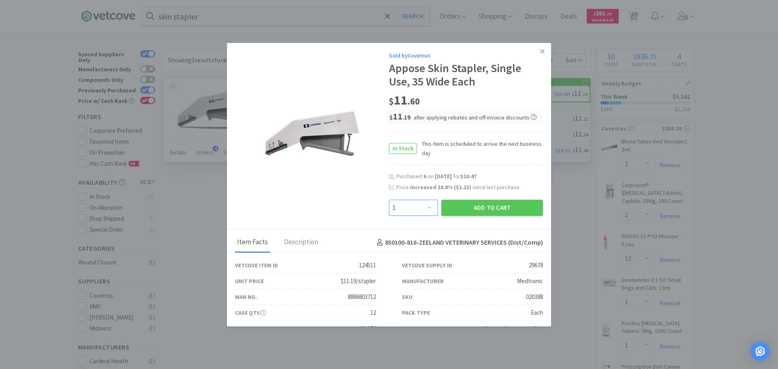
drag, startPoint x: 418, startPoint y: 208, endPoint x: 420, endPoint y: 204, distance: 4.4
click at [419, 208] on select "Enter Quantity 1 2 3 4 5 6 7 8 9 10 11 12 13 14 15 16 17 18 19 20 Enter Quantity" at bounding box center [413, 208] width 49 height 16
select select "3"
click at [389, 200] on select "Enter Quantity 1 2 3 4 5 6 7 8 9 10 11 12 13 14 15 16 17 18 19 20 Enter Quantity" at bounding box center [413, 208] width 49 height 16
click at [473, 207] on button "Add to Cart" at bounding box center [492, 208] width 102 height 16
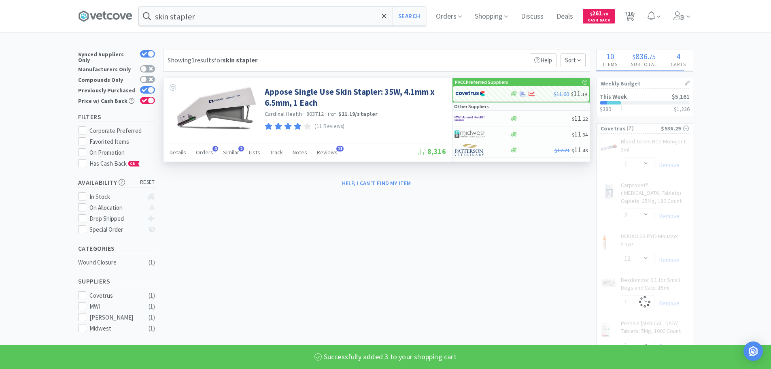
select select "3"
select select "1"
select select "2"
select select "12"
select select "1"
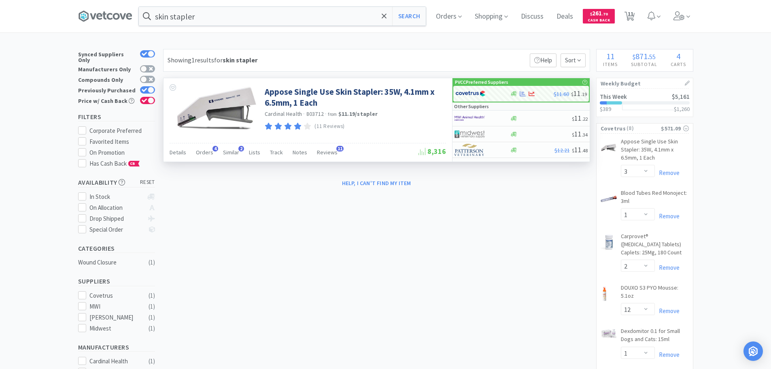
click at [207, 144] on div "Details Orders 4 Similar 2 Lists Track Notes Reviews 11 8,316" at bounding box center [308, 152] width 277 height 19
click at [203, 151] on span "Orders" at bounding box center [204, 152] width 17 height 7
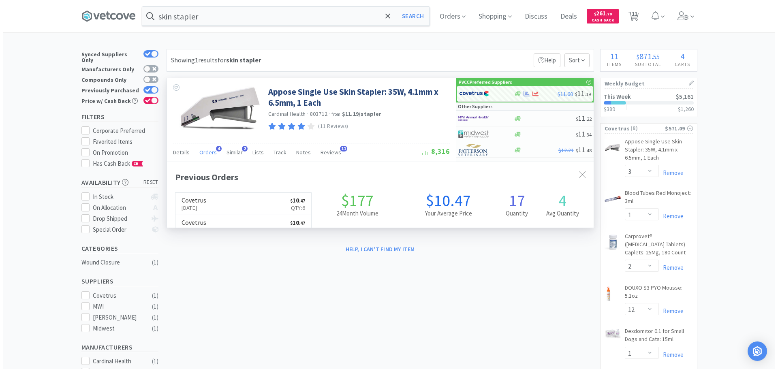
scroll to position [210, 426]
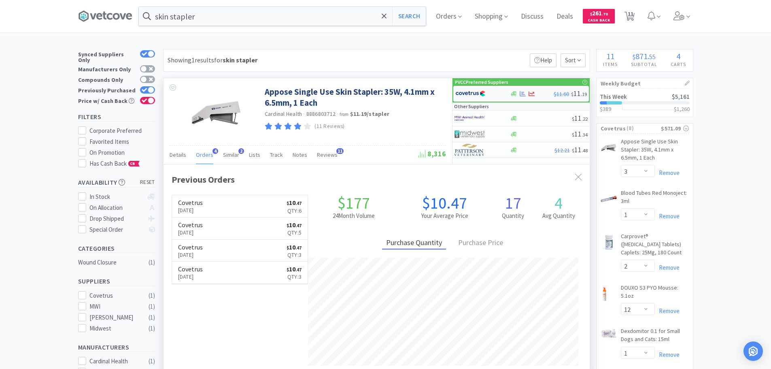
click at [478, 92] on img at bounding box center [471, 93] width 30 height 12
select select "1"
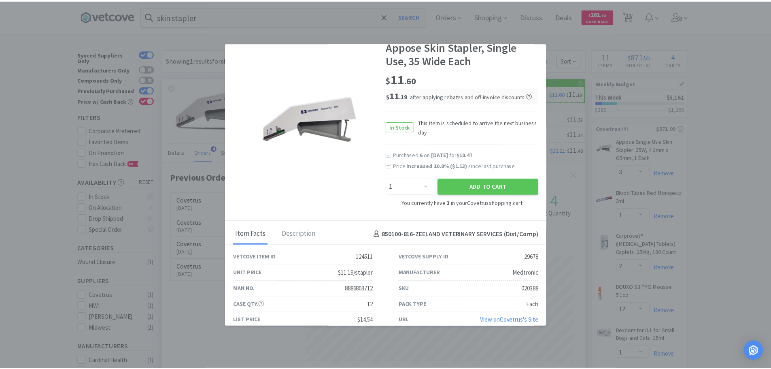
scroll to position [32, 0]
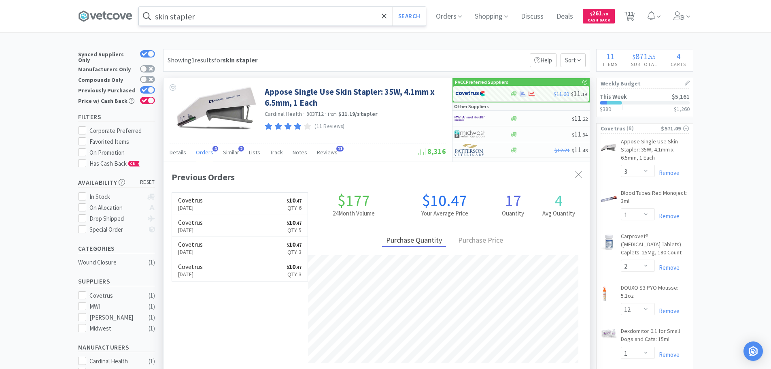
click at [277, 11] on input "skin stapler" at bounding box center [282, 16] width 287 height 19
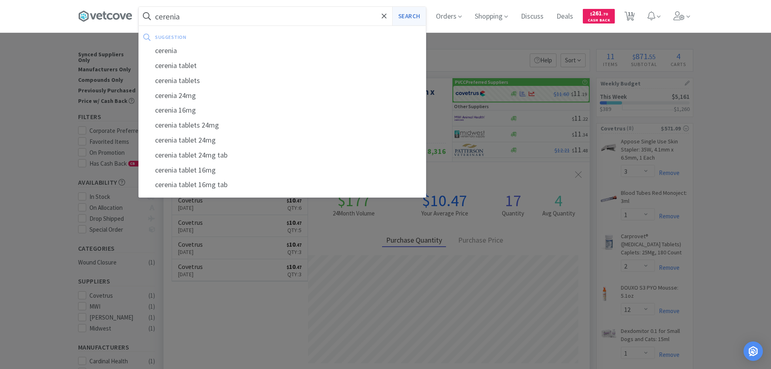
type input "cerenia"
click at [409, 13] on button "Search" at bounding box center [409, 16] width 34 height 19
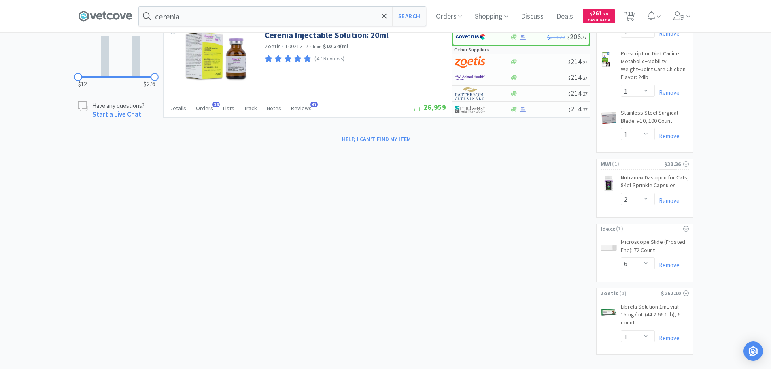
scroll to position [324, 0]
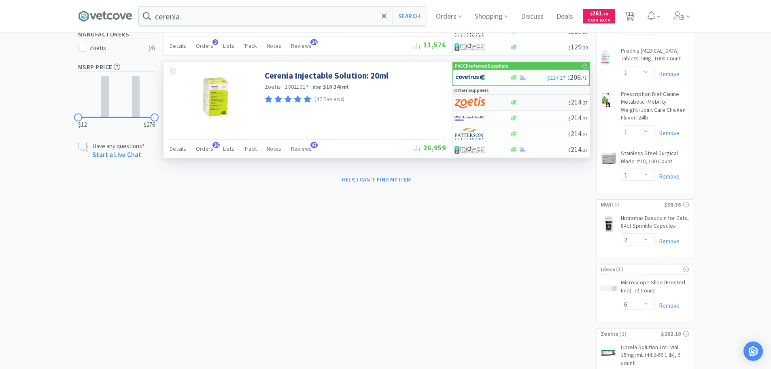
click at [469, 102] on img at bounding box center [470, 102] width 30 height 12
select select "1"
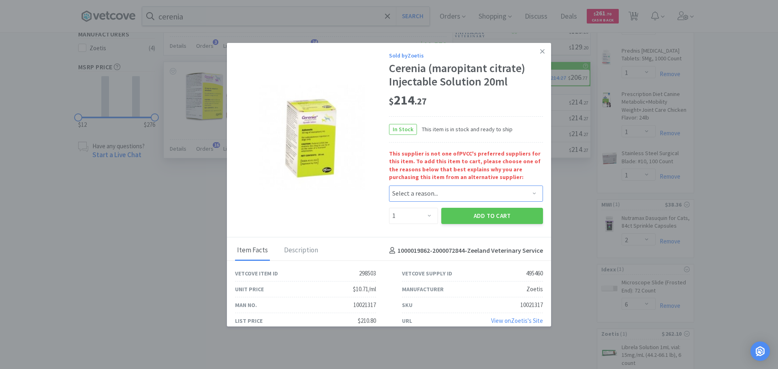
click at [431, 202] on select "Select a reason... Availability - This item is out of stock at the preferred su…" at bounding box center [466, 193] width 154 height 16
select select "shipping_minimum_2"
click at [389, 185] on select "Select a reason... Availability - This item is out of stock at the preferred su…" at bounding box center [466, 193] width 154 height 16
click at [487, 220] on button "Add to Cart" at bounding box center [492, 216] width 102 height 16
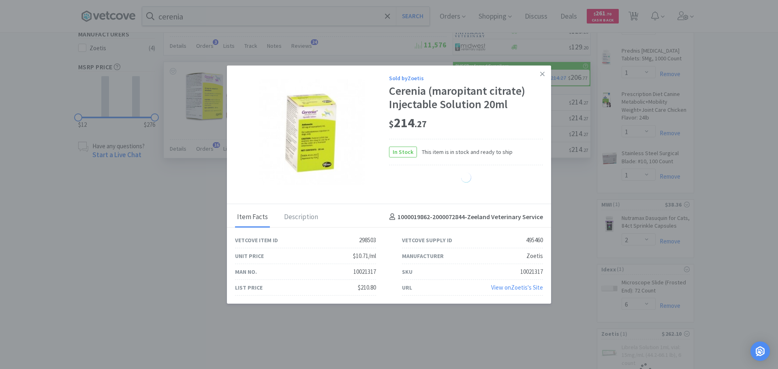
select select "1"
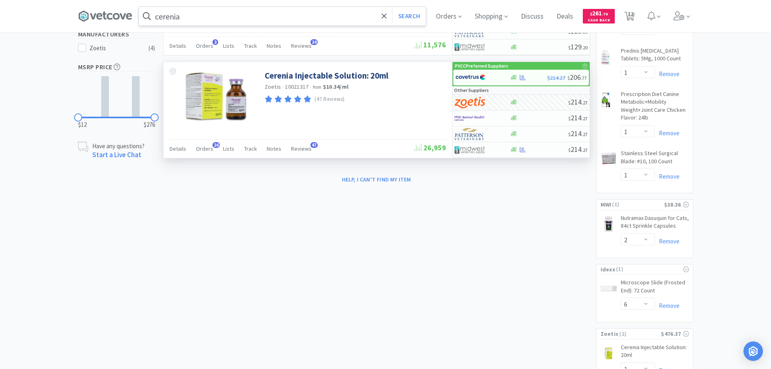
click at [283, 19] on input "cerenia" at bounding box center [282, 16] width 287 height 19
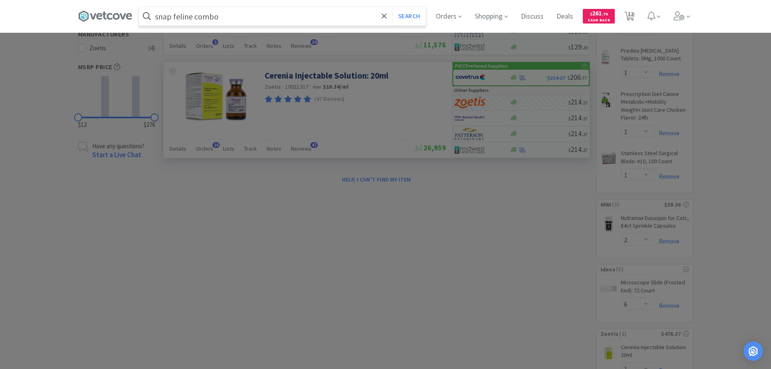
type input "snap feline combo"
click at [392, 7] on button "Search" at bounding box center [409, 16] width 34 height 19
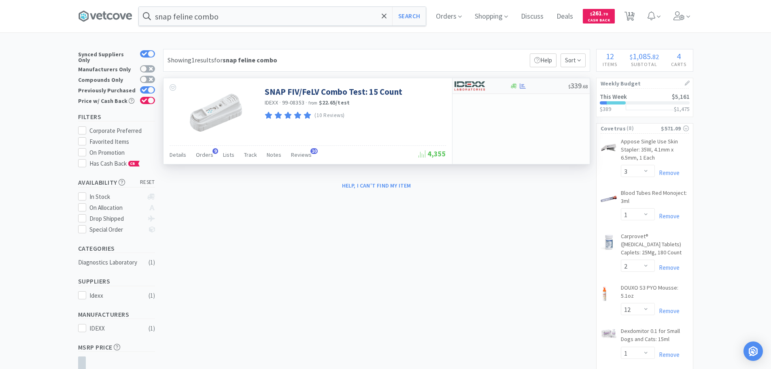
click at [465, 89] on img at bounding box center [470, 86] width 30 height 12
select select "1"
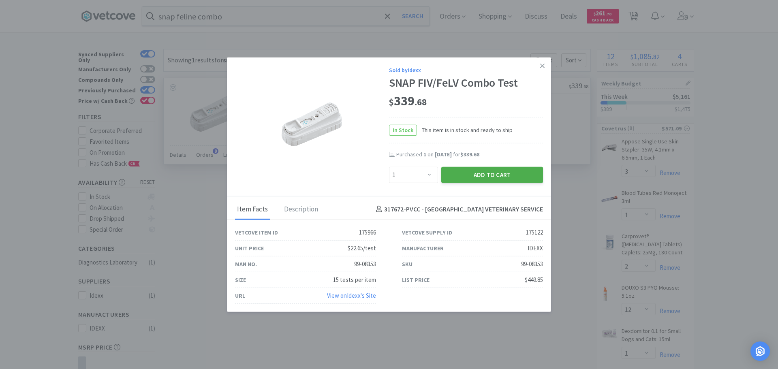
click at [485, 177] on button "Add to Cart" at bounding box center [492, 174] width 102 height 16
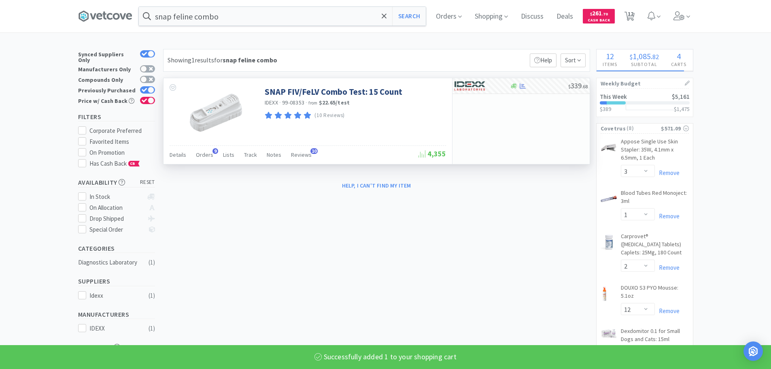
select select "1"
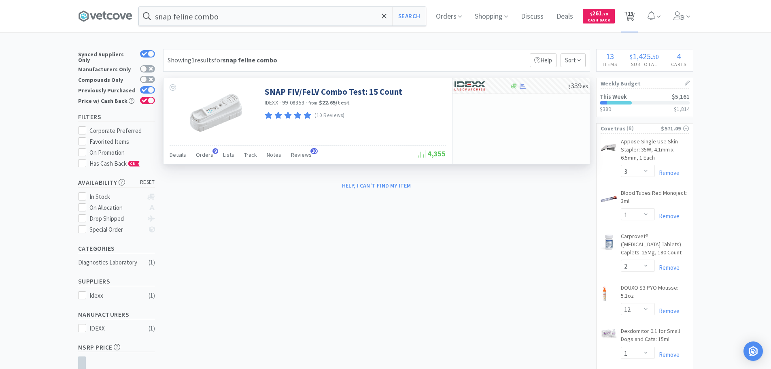
click at [633, 9] on span "13" at bounding box center [631, 14] width 6 height 32
select select "1"
select select "6"
select select "1"
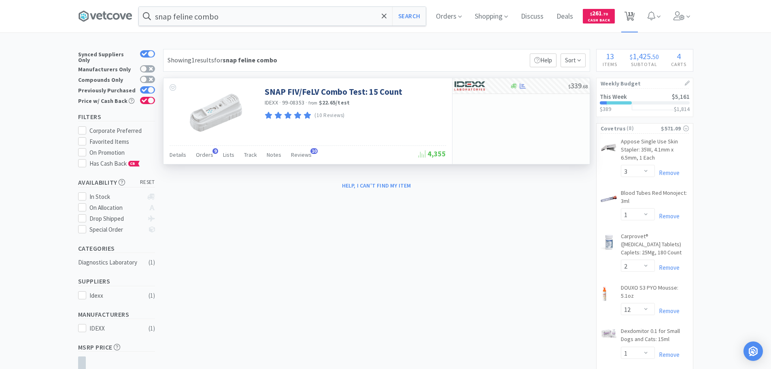
select select "3"
select select "1"
select select "2"
select select "12"
select select "1"
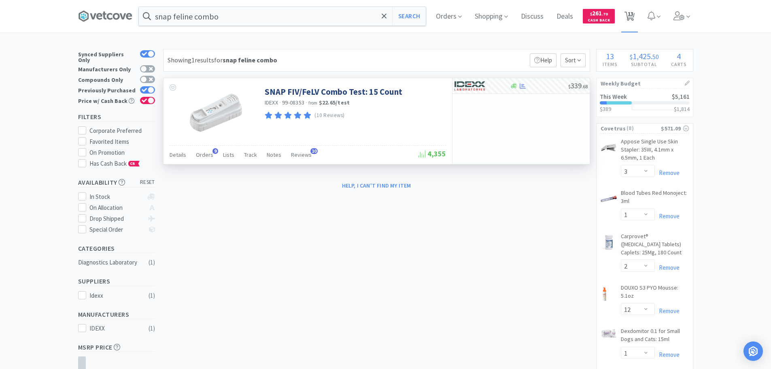
select select "1"
select select "2"
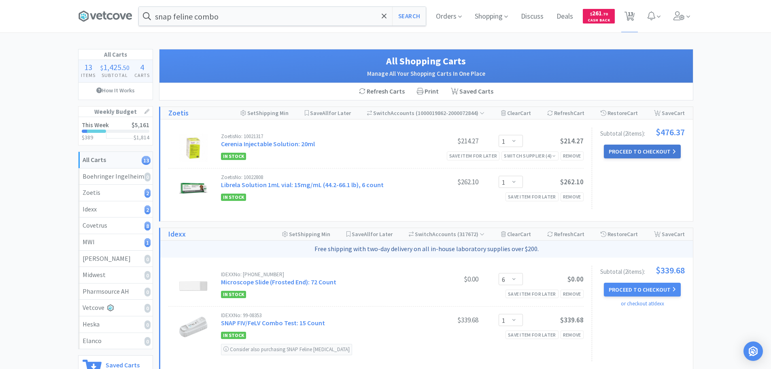
click at [635, 158] on button "Proceed to Checkout" at bounding box center [642, 152] width 77 height 14
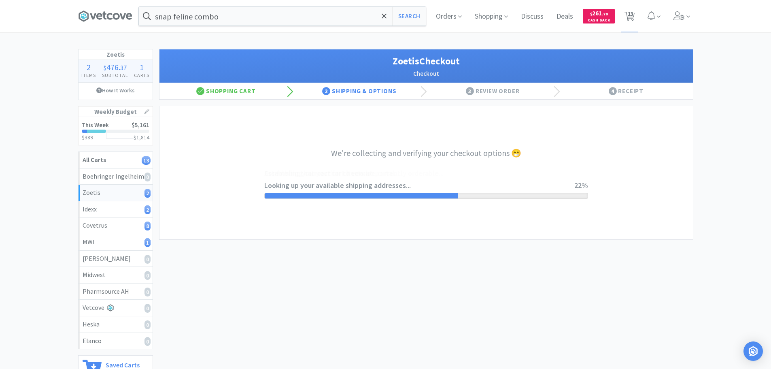
select select "invoice"
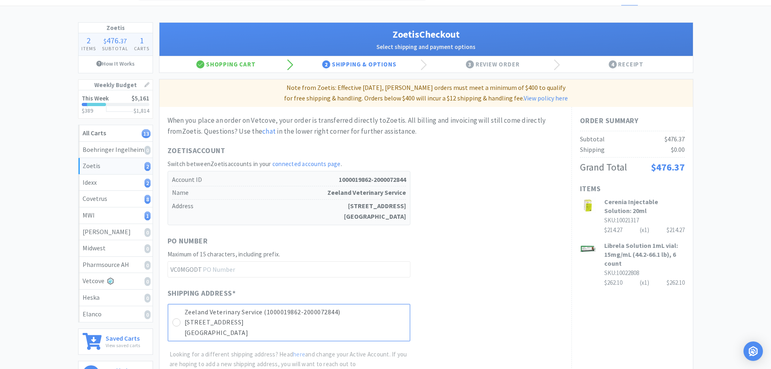
scroll to position [40, 0]
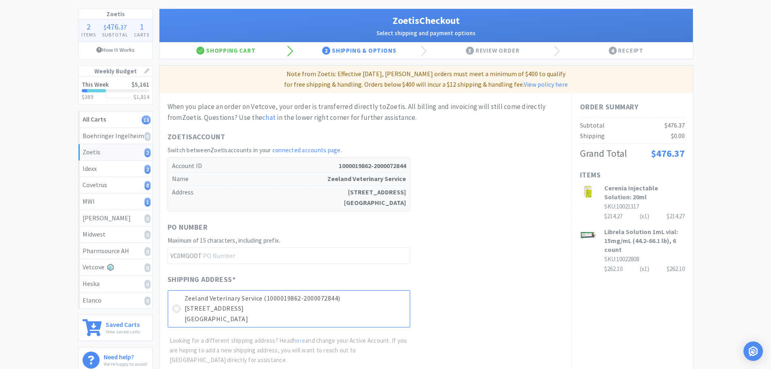
click at [174, 309] on div at bounding box center [177, 309] width 8 height 8
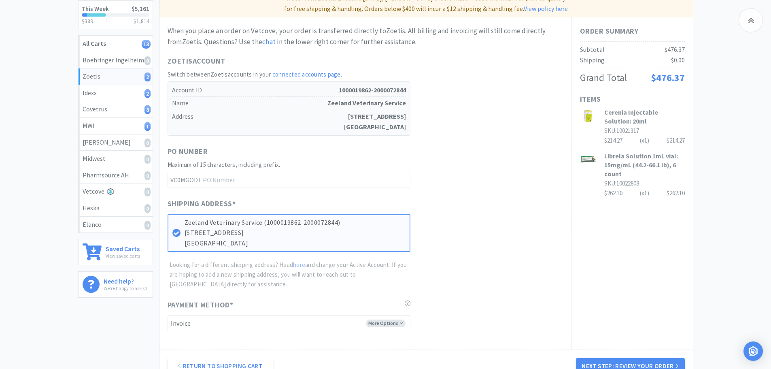
scroll to position [202, 0]
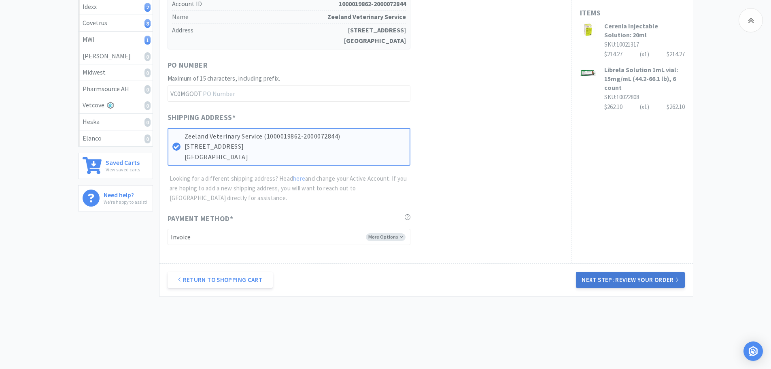
click at [636, 281] on button "Next Step: Review Your Order" at bounding box center [630, 280] width 109 height 16
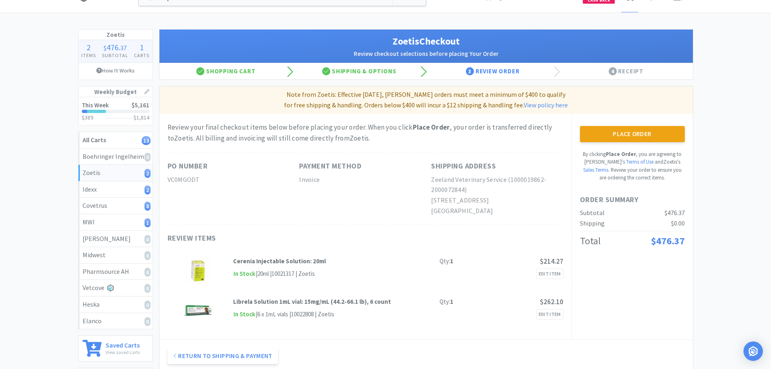
scroll to position [0, 0]
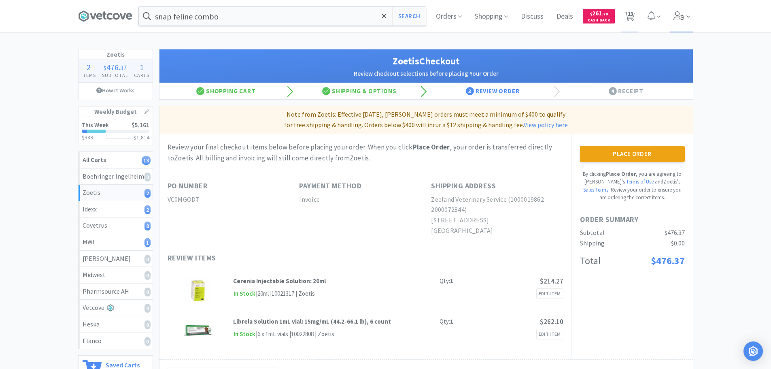
click at [680, 14] on icon at bounding box center [679, 15] width 11 height 9
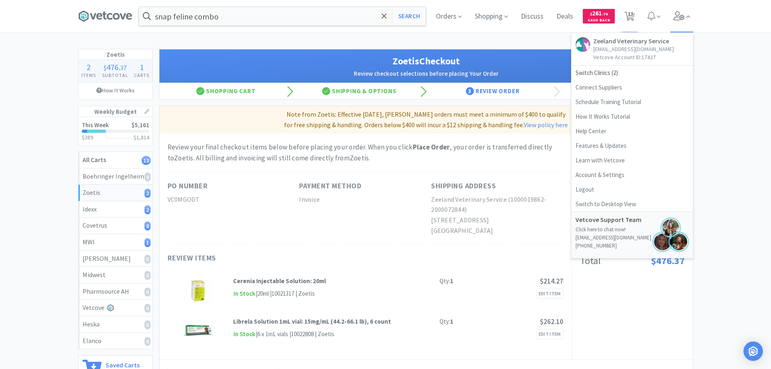
click at [680, 14] on icon at bounding box center [679, 15] width 11 height 9
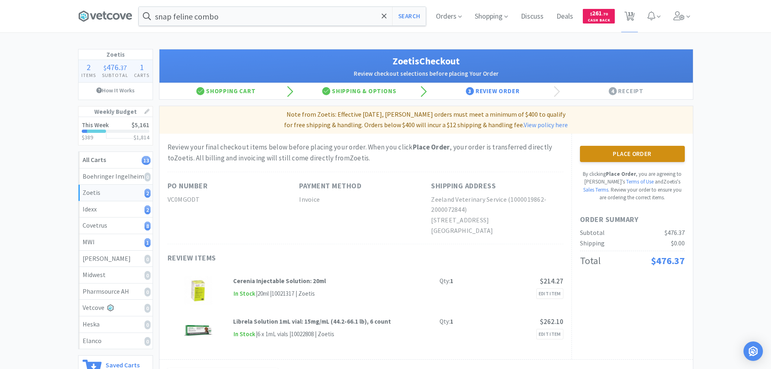
click at [615, 153] on button "Place Order" at bounding box center [632, 154] width 105 height 16
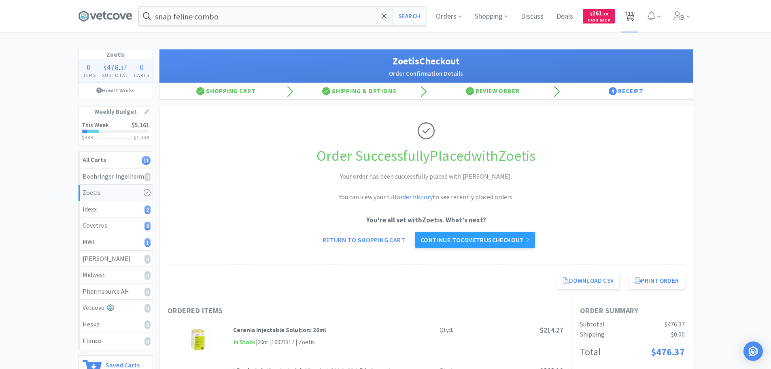
click at [629, 15] on span "11" at bounding box center [631, 14] width 6 height 32
select select "6"
select select "1"
select select "3"
select select "1"
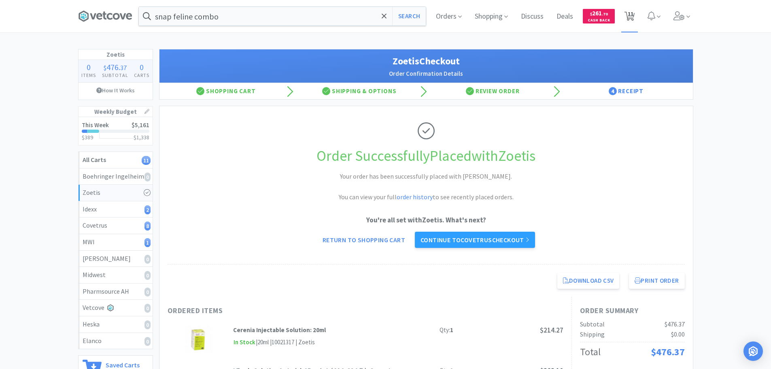
select select "2"
select select "12"
select select "1"
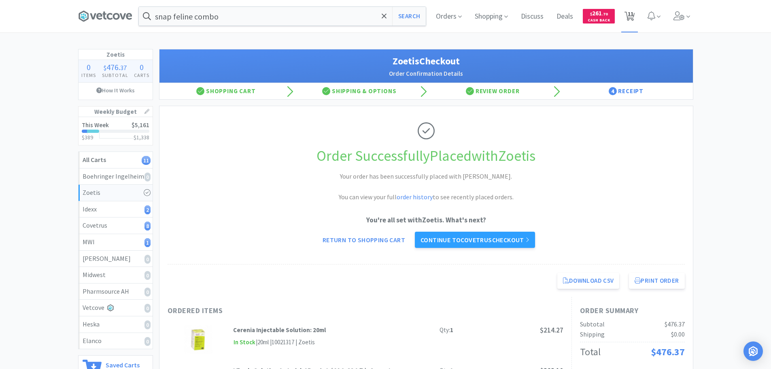
select select "1"
select select "2"
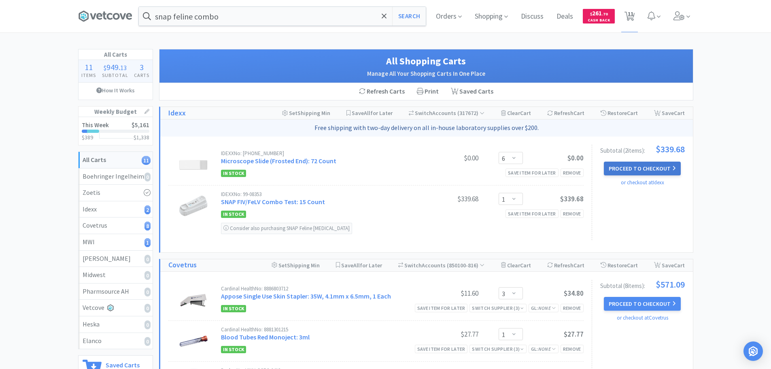
click at [618, 168] on button "Proceed to Checkout" at bounding box center [642, 169] width 77 height 14
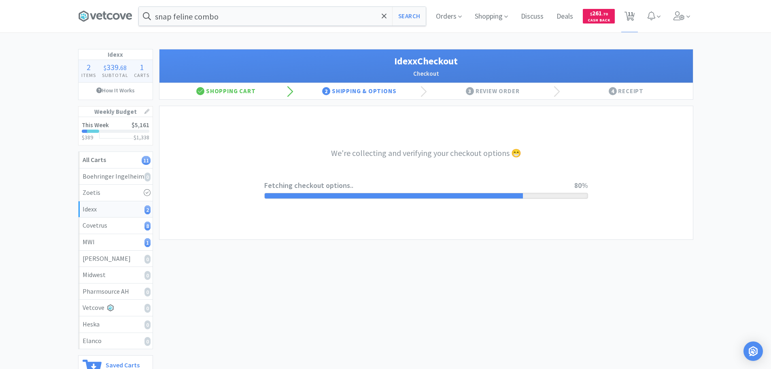
select select "904"
select select "003"
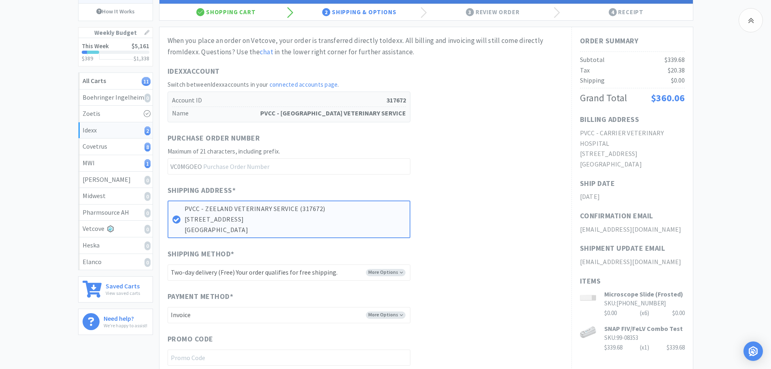
scroll to position [121, 0]
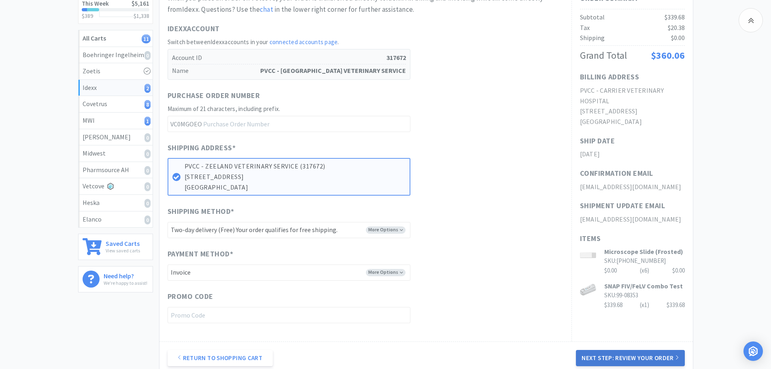
click at [586, 355] on button "Next Step: Review Your Order" at bounding box center [630, 358] width 109 height 16
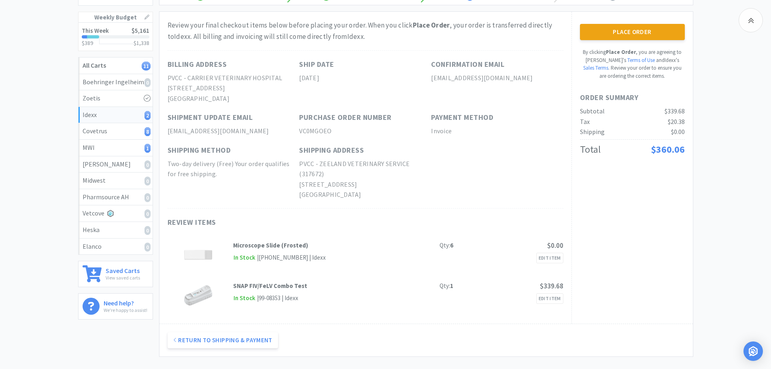
scroll to position [81, 0]
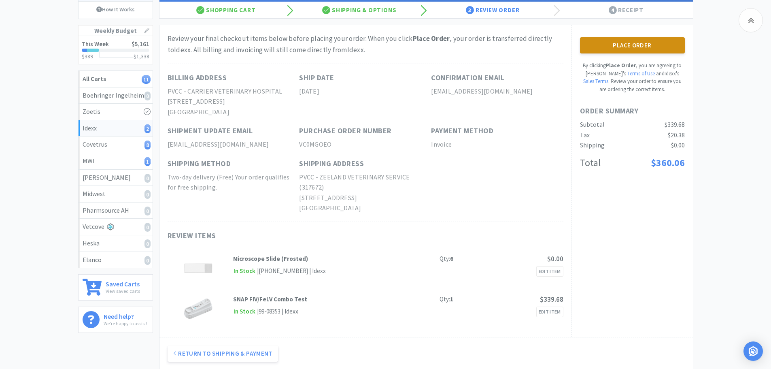
click at [617, 47] on button "Place Order" at bounding box center [632, 45] width 105 height 16
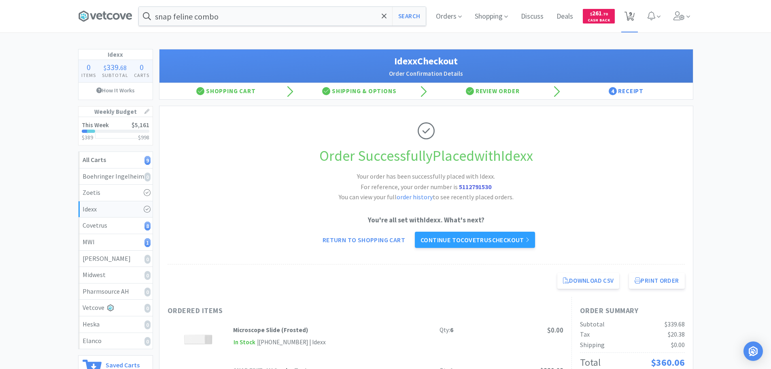
click at [628, 18] on icon at bounding box center [630, 16] width 10 height 9
select select "3"
select select "1"
select select "2"
select select "12"
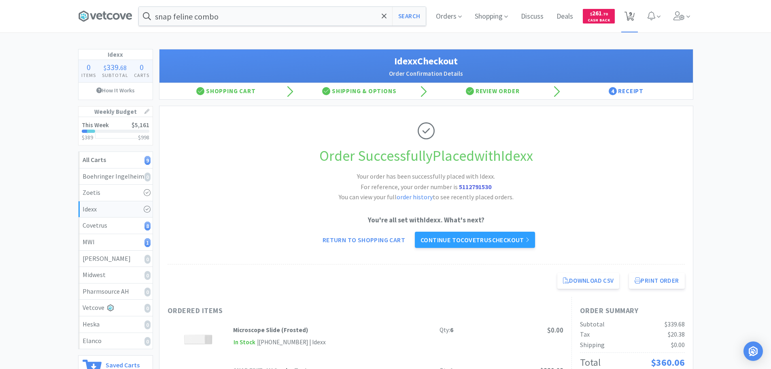
select select "1"
select select "2"
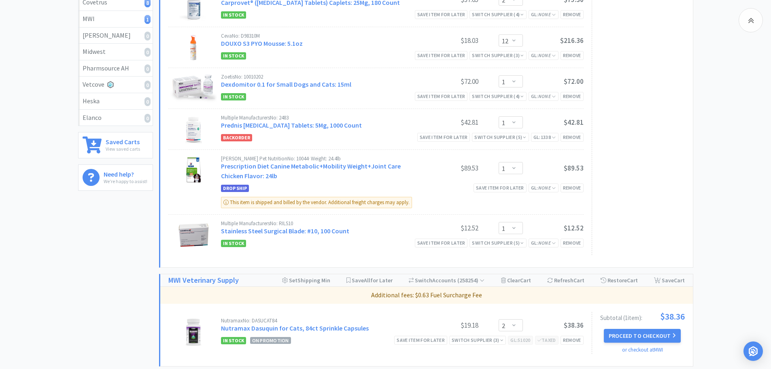
scroll to position [223, 0]
click at [515, 242] on div "Switch Supplier ( 5 )" at bounding box center [498, 243] width 52 height 8
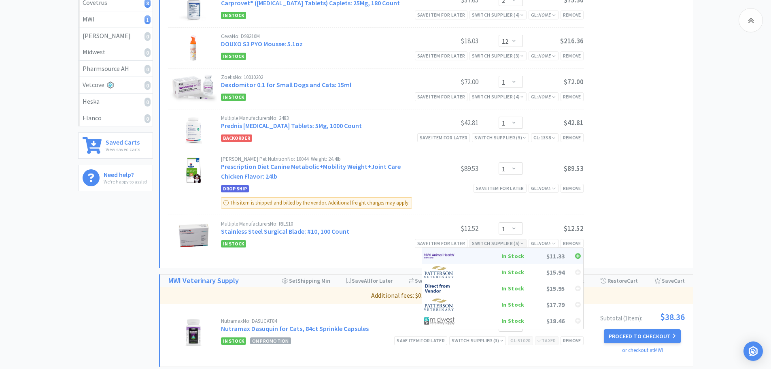
click at [518, 256] on div "In Stock" at bounding box center [495, 256] width 60 height 12
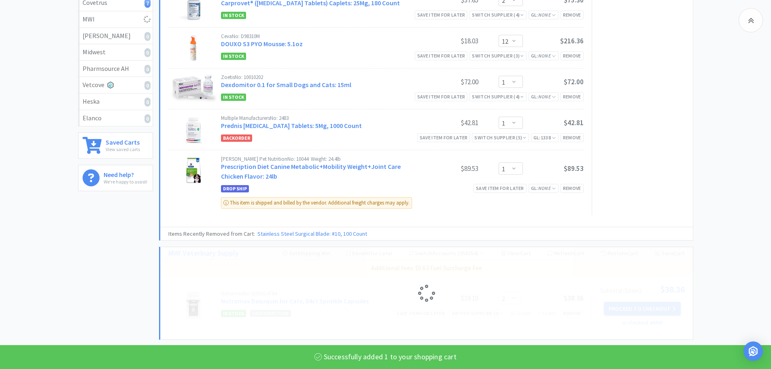
select select "1"
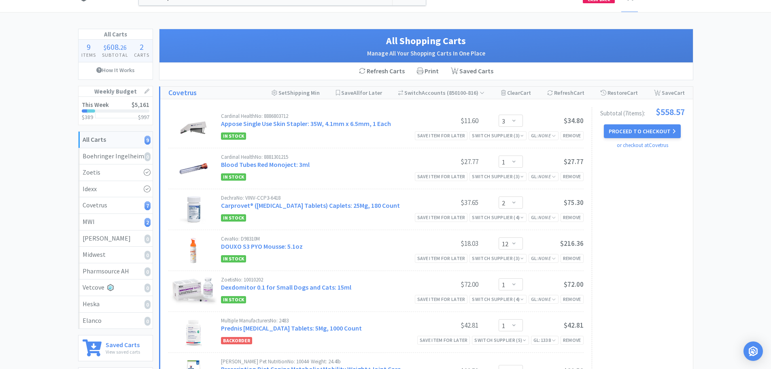
scroll to position [182, 0]
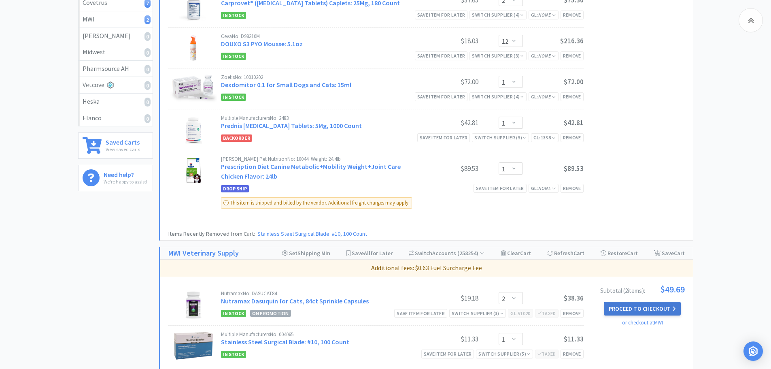
click at [618, 312] on button "Proceed to Checkout" at bounding box center [642, 309] width 77 height 14
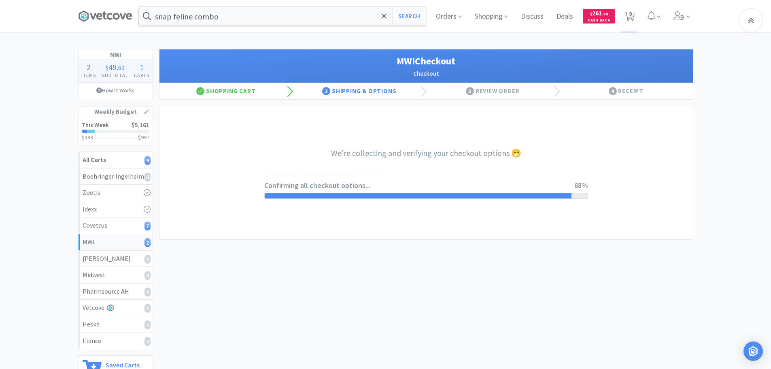
select select "STD_"
select select "FMI"
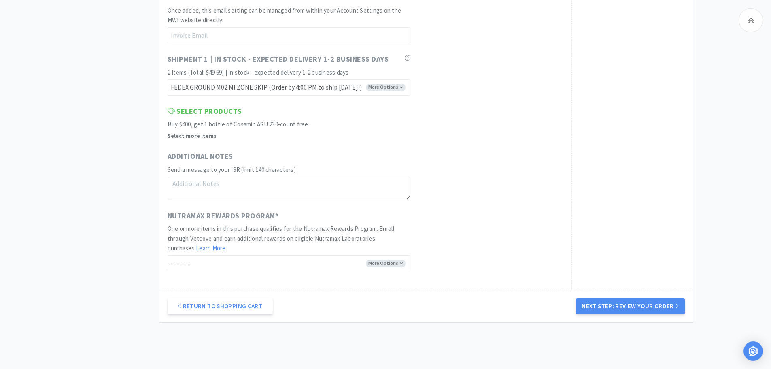
scroll to position [528, 0]
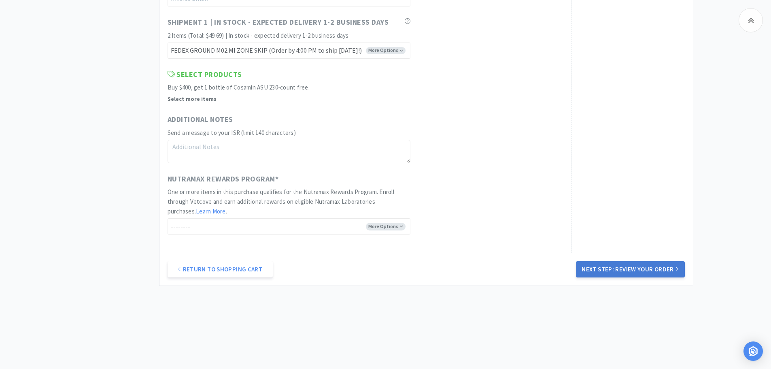
click at [611, 268] on button "Next Step: Review Your Order" at bounding box center [630, 269] width 109 height 16
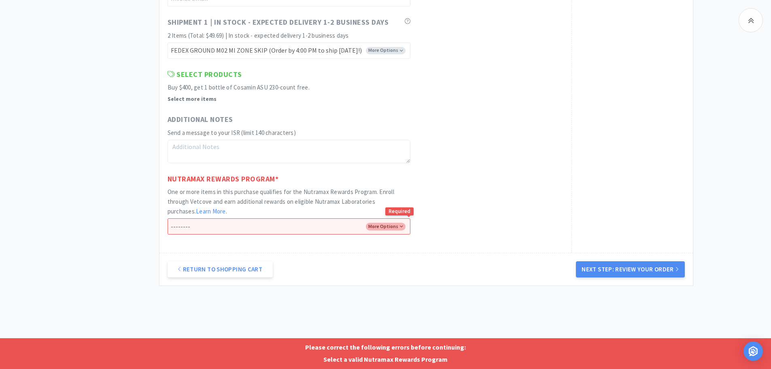
click at [373, 224] on select "-------- Enroll me in the Nutramax Rewards Program No thank you" at bounding box center [289, 226] width 243 height 16
select select "No"
click at [168, 218] on select "-------- Enroll me in the Nutramax Rewards Program No thank you" at bounding box center [289, 226] width 243 height 16
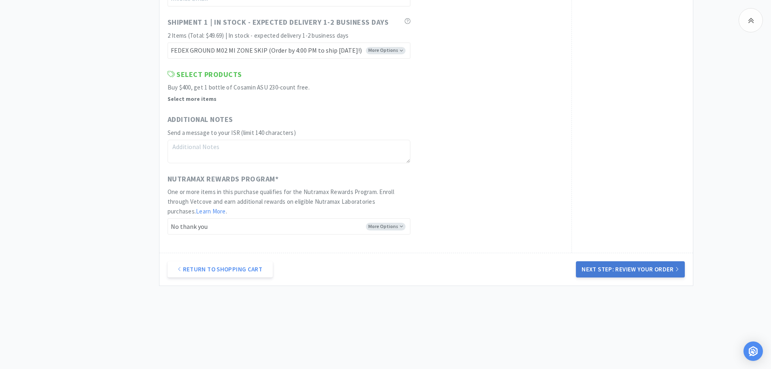
click at [599, 268] on button "Next Step: Review Your Order" at bounding box center [630, 269] width 109 height 16
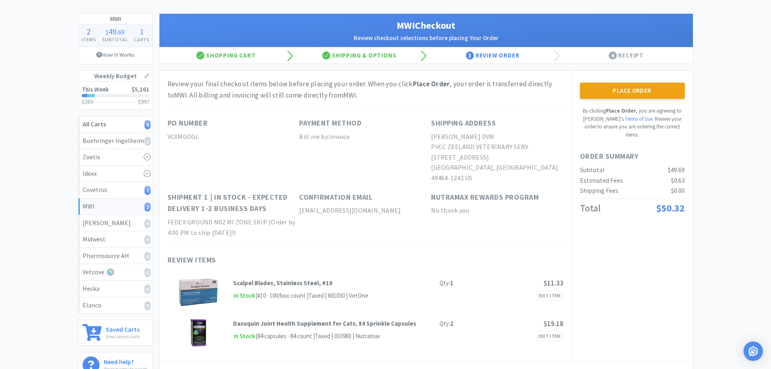
scroll to position [0, 0]
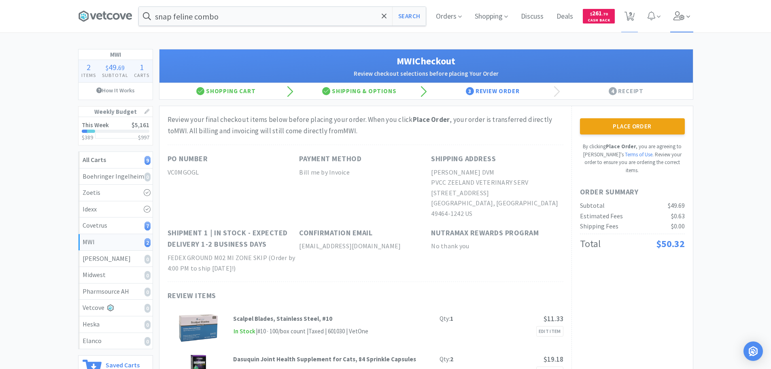
click at [677, 18] on icon at bounding box center [679, 15] width 11 height 9
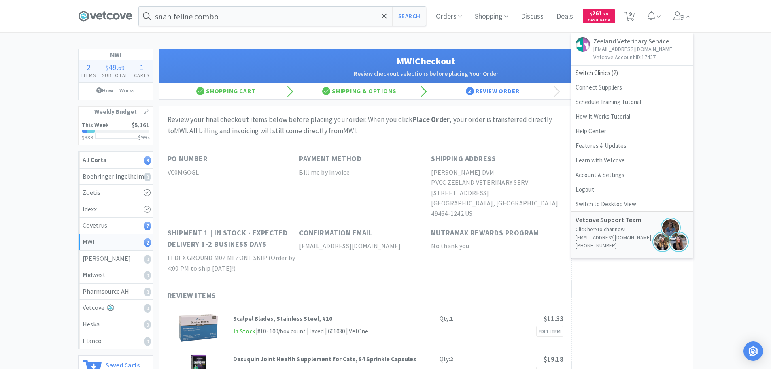
click at [754, 106] on div "MWI 2 Items $ 49 . 69 Subtotal 1 Carts How It Works Weekly Budget This Week $5,…" at bounding box center [385, 246] width 771 height 395
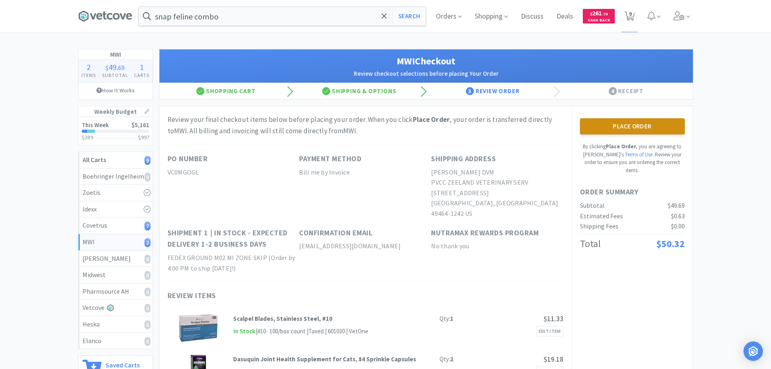
click at [609, 124] on button "Place Order" at bounding box center [632, 126] width 105 height 16
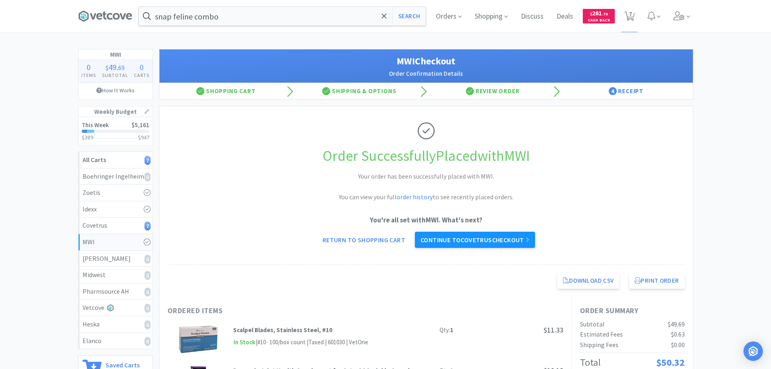
click at [513, 233] on link "Continue to Covetrus checkout" at bounding box center [475, 240] width 120 height 16
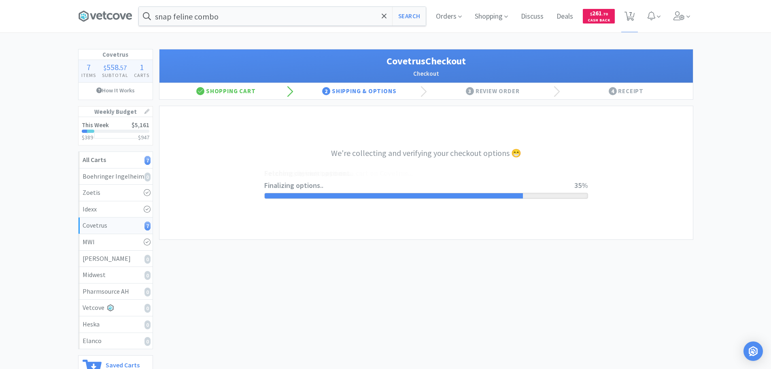
select select "ACCOUNT"
select select "cvt-standard-net"
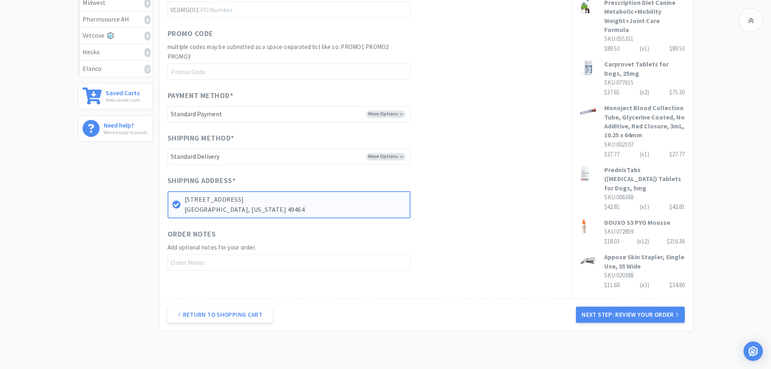
scroll to position [308, 0]
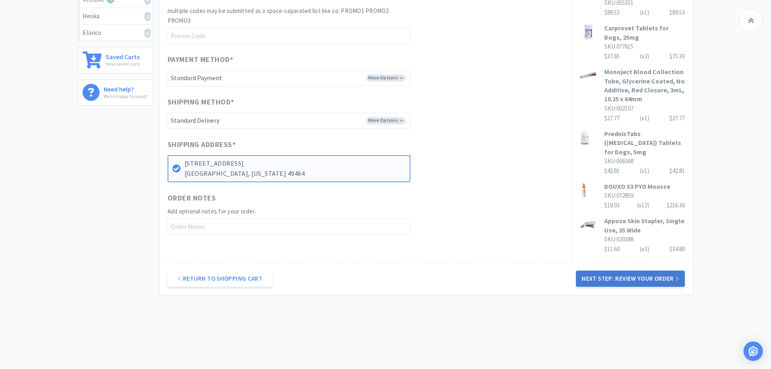
click at [586, 271] on button "Next Step: Review Your Order" at bounding box center [630, 279] width 109 height 16
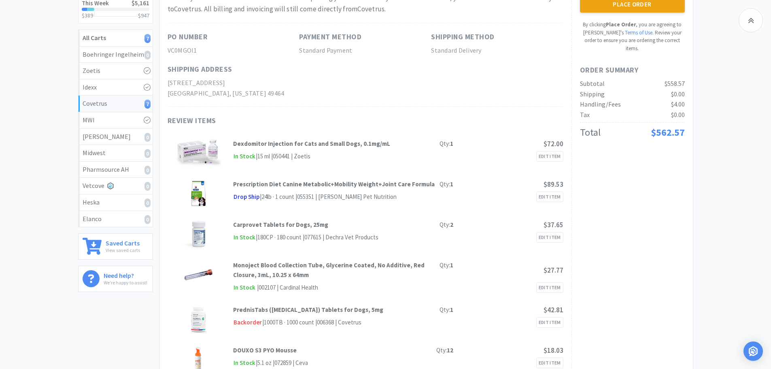
scroll to position [121, 0]
click at [599, 4] on button "Place Order" at bounding box center [632, 5] width 105 height 16
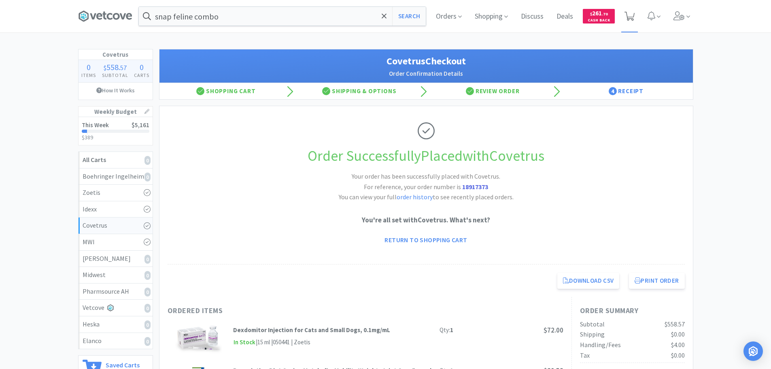
click at [633, 13] on icon at bounding box center [630, 16] width 10 height 9
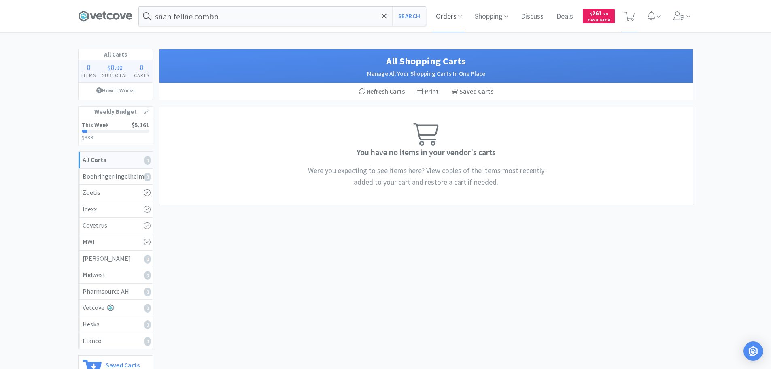
click at [453, 15] on span "Orders" at bounding box center [449, 16] width 32 height 32
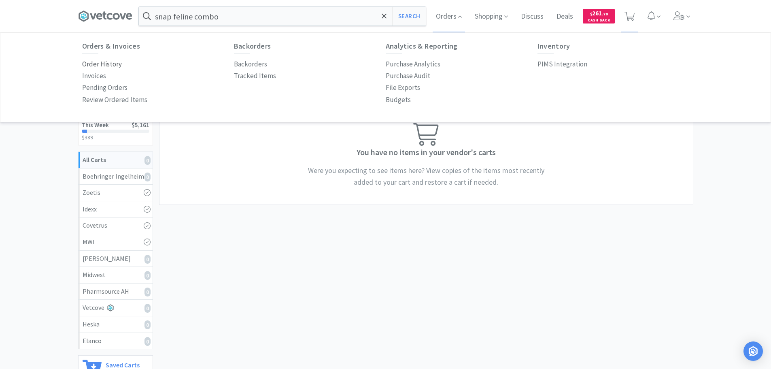
click at [107, 66] on p "Order History" at bounding box center [102, 64] width 40 height 11
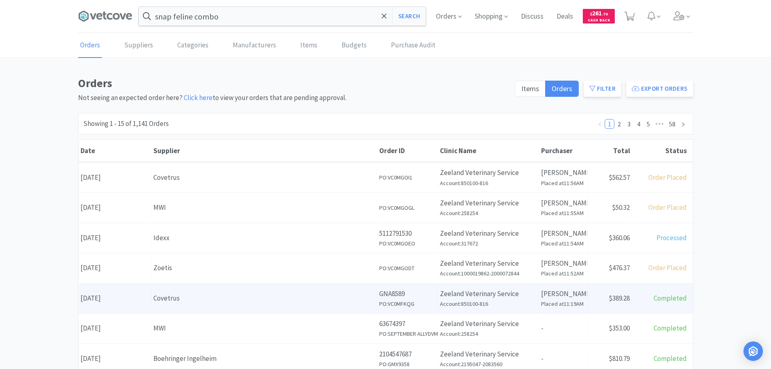
click at [330, 295] on div "Covetrus" at bounding box center [264, 298] width 222 height 11
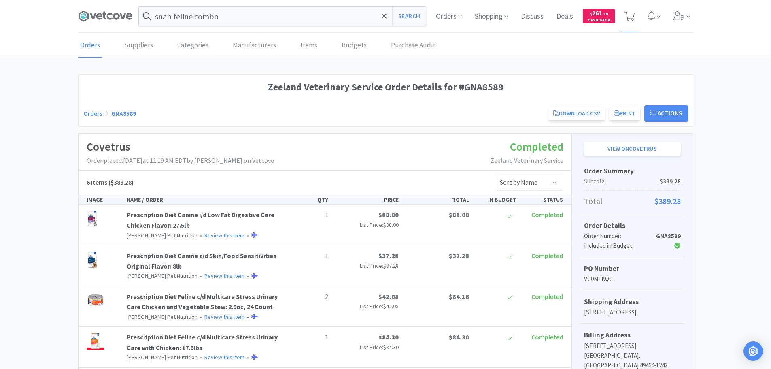
click at [631, 12] on icon at bounding box center [630, 16] width 10 height 9
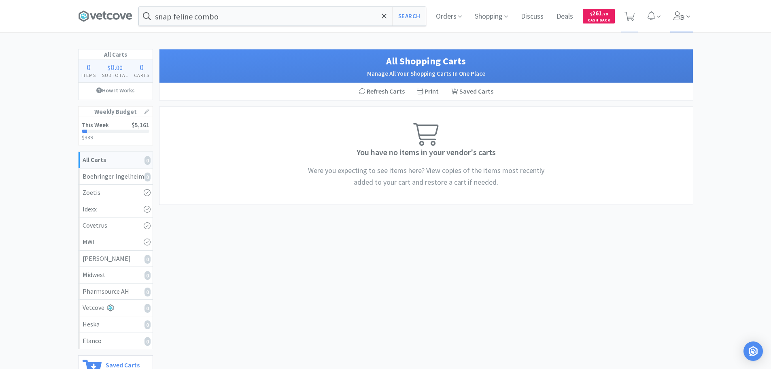
click at [682, 13] on icon at bounding box center [679, 15] width 11 height 9
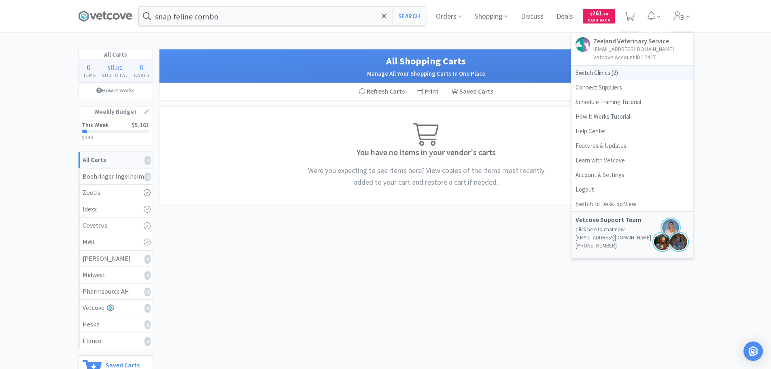
click at [615, 69] on span "Switch Clinics ( 2 )" at bounding box center [632, 73] width 121 height 15
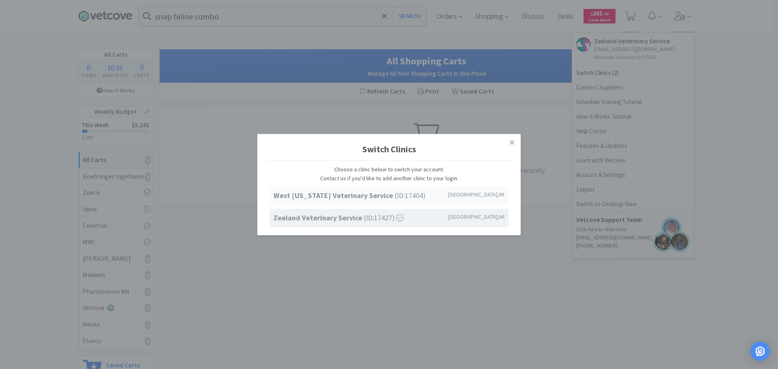
click at [347, 196] on strong "West Michigan Veterinary Service" at bounding box center [333, 195] width 121 height 9
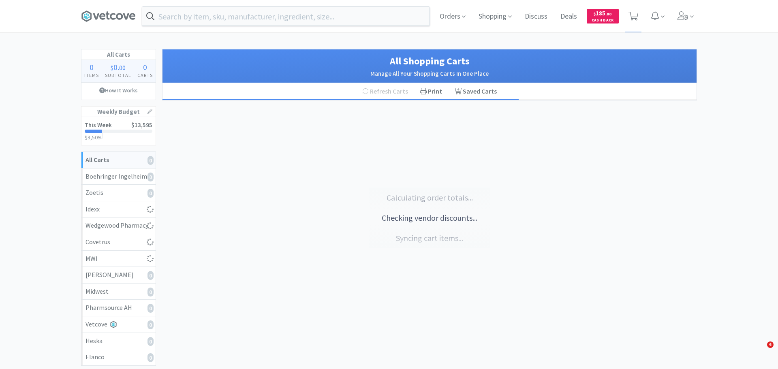
select select "1"
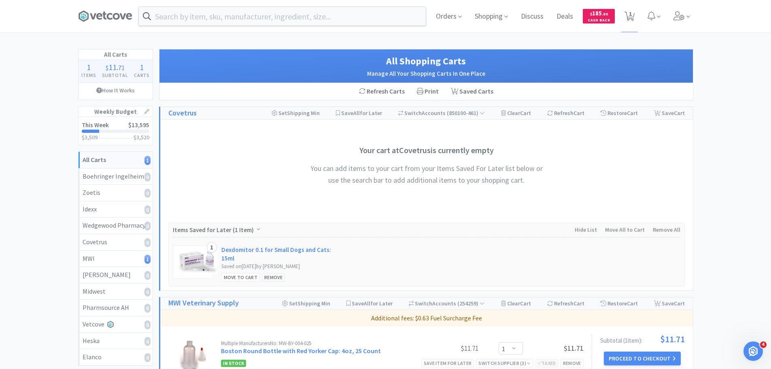
click at [273, 278] on div "Remove" at bounding box center [273, 277] width 23 height 9
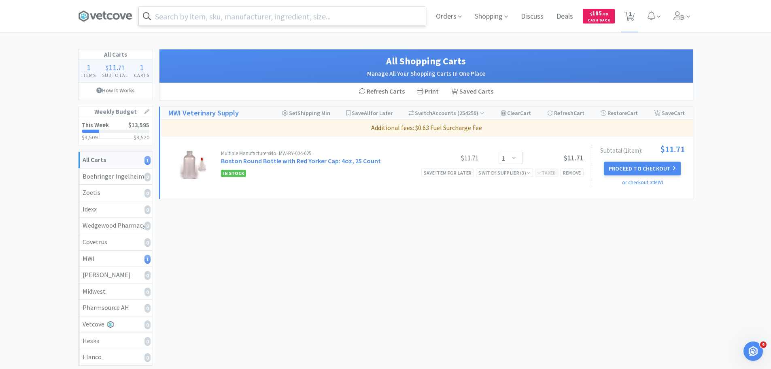
click at [359, 18] on input "text" at bounding box center [282, 16] width 287 height 19
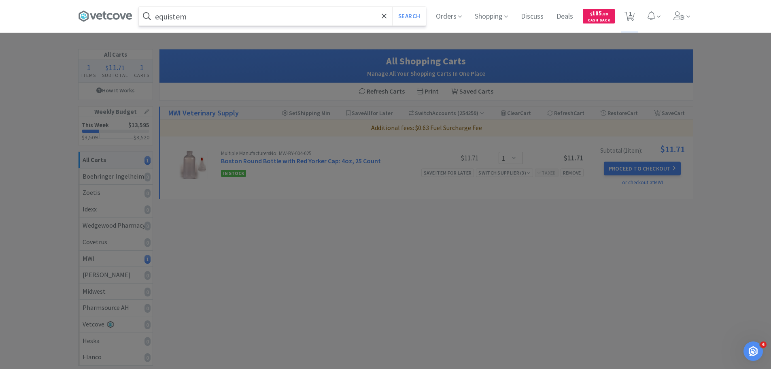
type input "equistem"
click at [392, 7] on button "Search" at bounding box center [409, 16] width 34 height 19
select select "1"
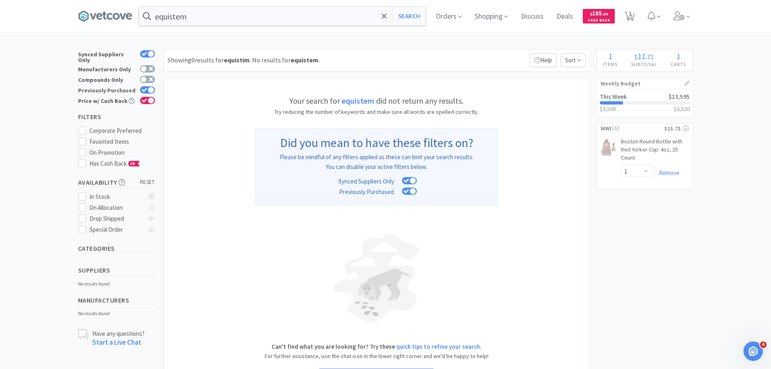
click at [144, 88] on icon at bounding box center [144, 90] width 5 height 4
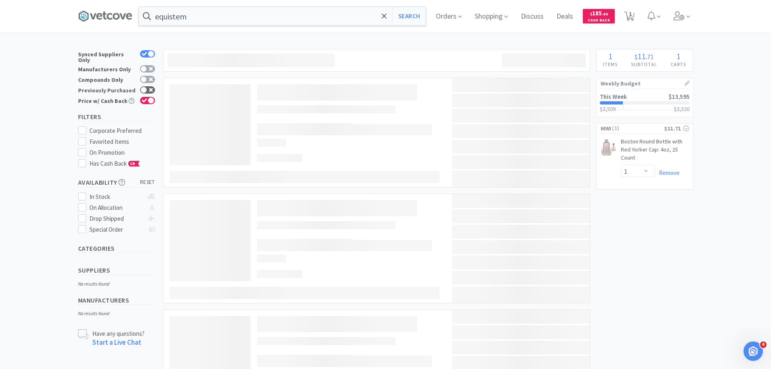
checkbox input "false"
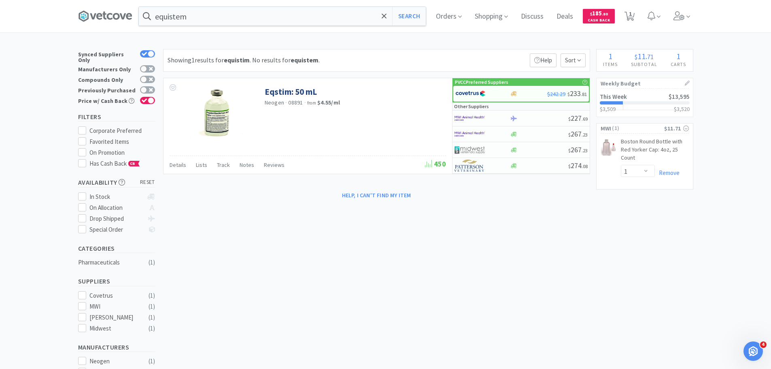
click at [177, 6] on div "equistem Search Orders Shopping Discuss Discuss Deals Deals $ 185 . 80 Cash Bac…" at bounding box center [386, 16] width 616 height 32
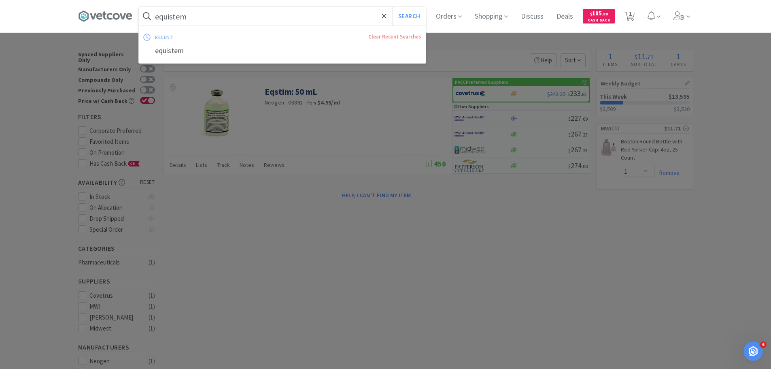
click at [188, 13] on input "equistem" at bounding box center [282, 16] width 287 height 19
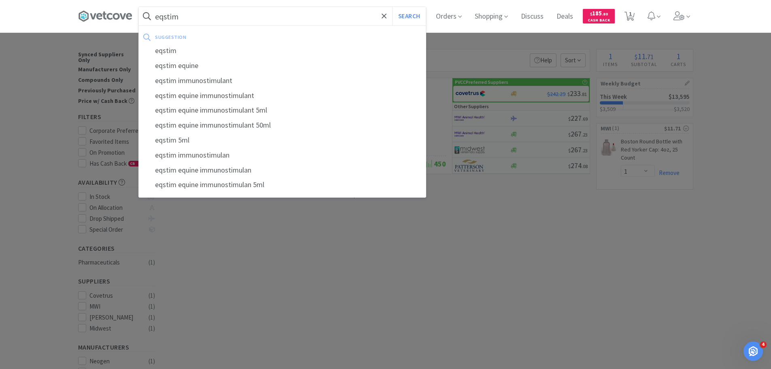
type input "eqstim"
click at [392, 7] on button "Search" at bounding box center [409, 16] width 34 height 19
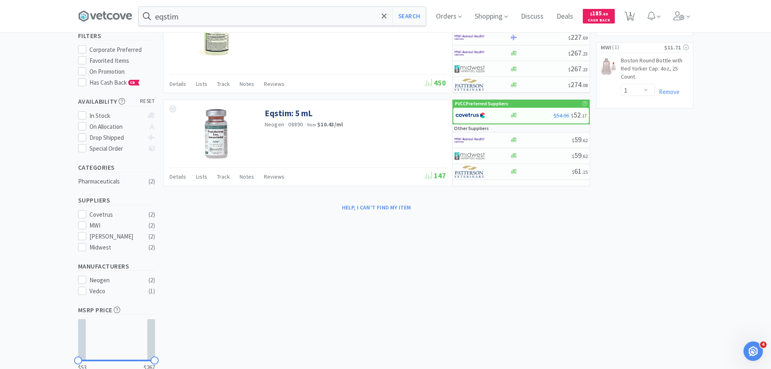
scroll to position [40, 0]
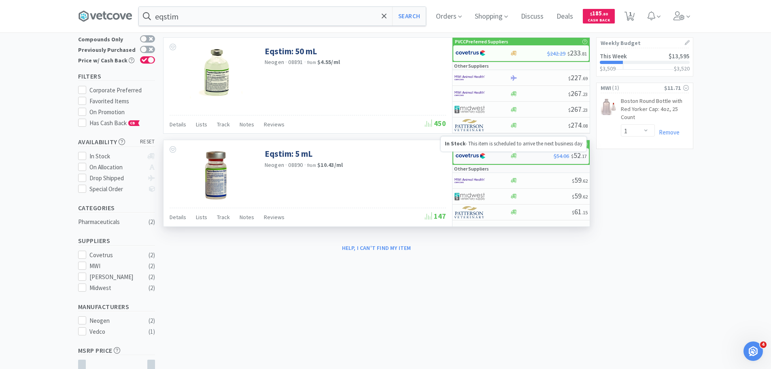
click at [516, 154] on icon at bounding box center [514, 155] width 6 height 5
select select "1"
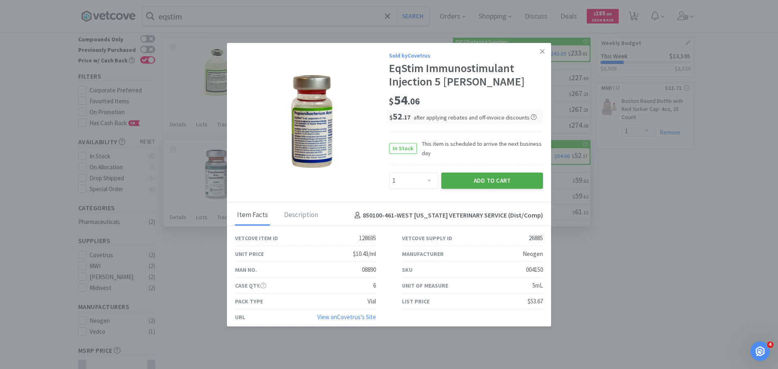
click at [503, 183] on button "Add to Cart" at bounding box center [492, 181] width 102 height 16
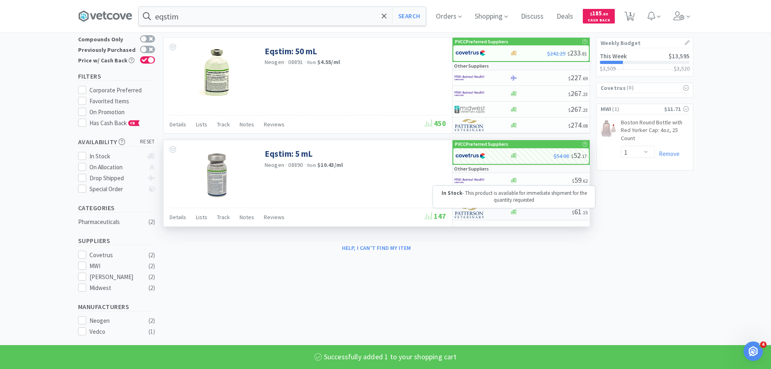
select select "1"
